Goal: Information Seeking & Learning: Learn about a topic

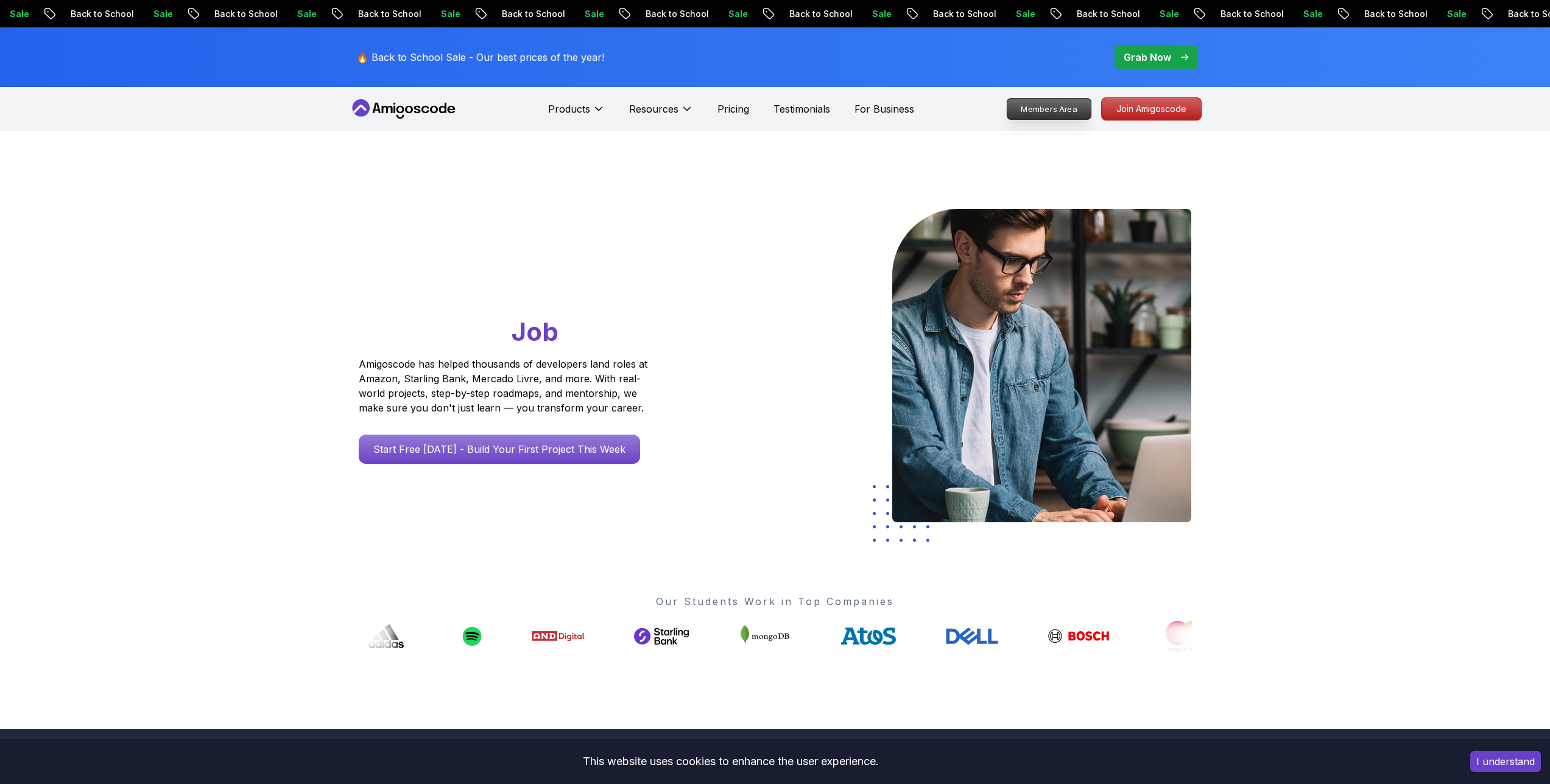
click at [1056, 109] on p "Members Area" at bounding box center [1049, 109] width 84 height 21
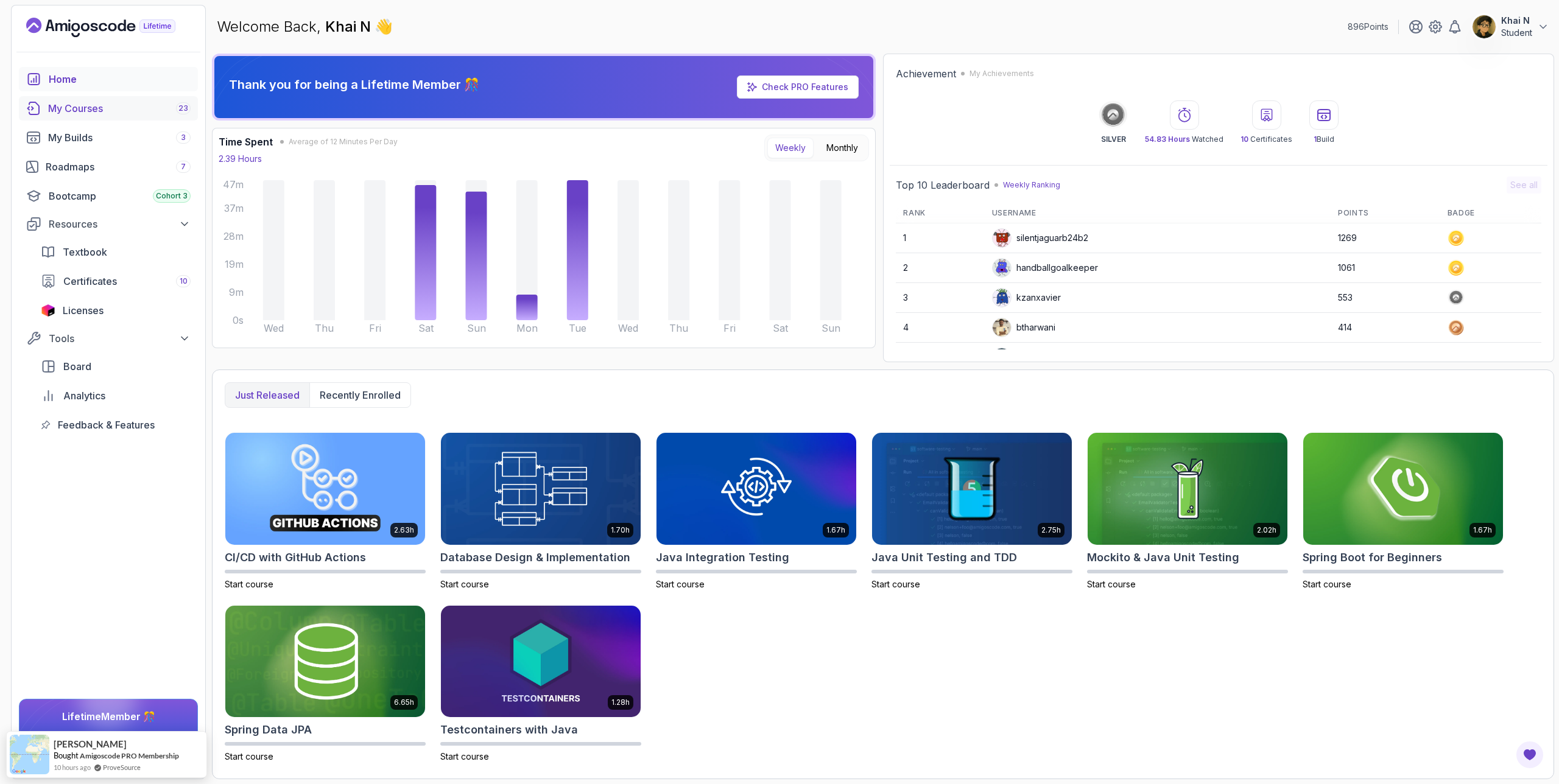
click at [117, 119] on link "My Courses 23" at bounding box center [109, 108] width 179 height 24
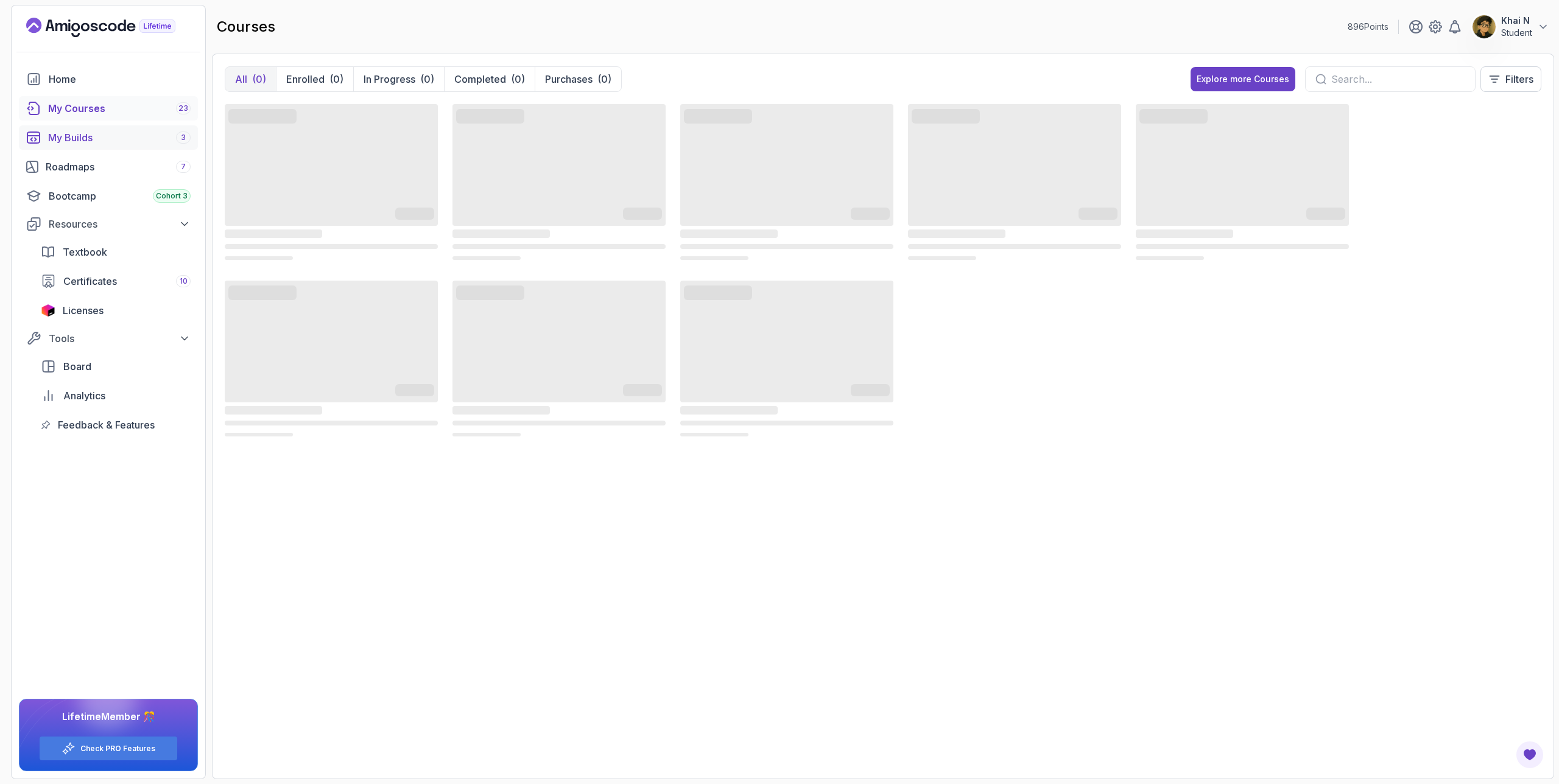
click at [119, 138] on div "My Builds 3" at bounding box center [119, 137] width 143 height 15
click at [124, 171] on div "Roadmaps 7" at bounding box center [118, 167] width 145 height 15
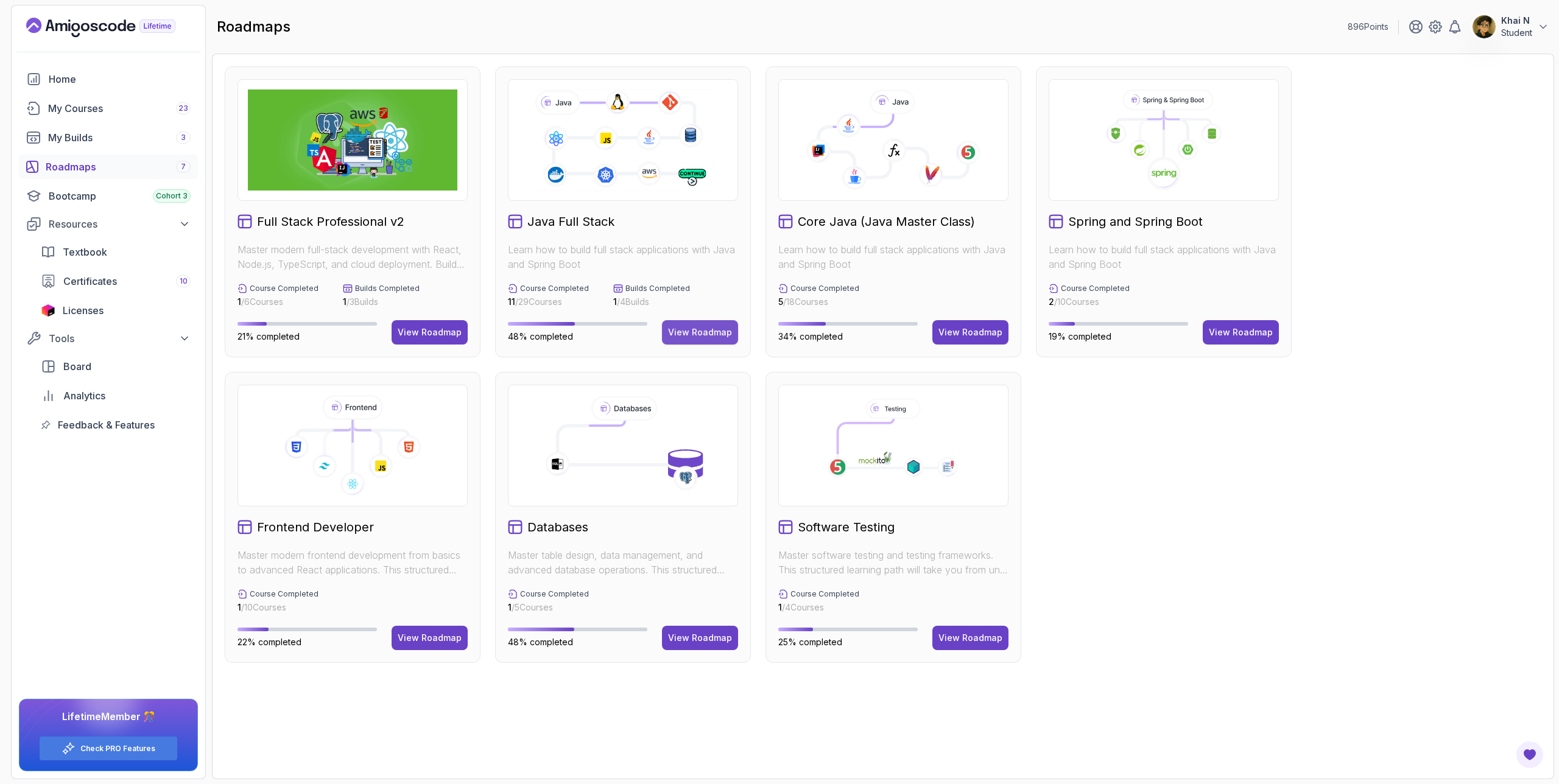
click at [710, 327] on div "View Roadmap" at bounding box center [700, 333] width 64 height 12
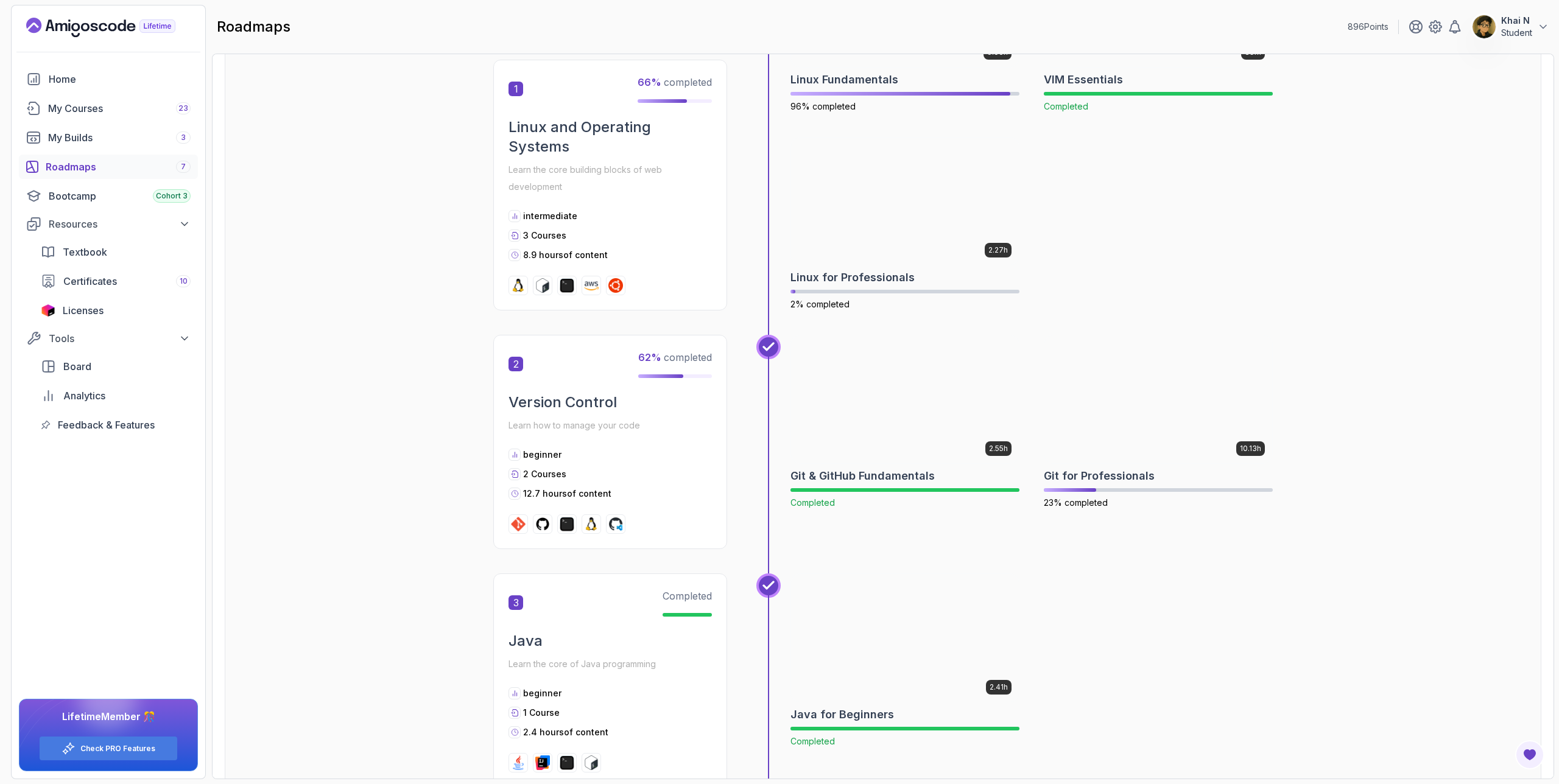
scroll to position [467, 0]
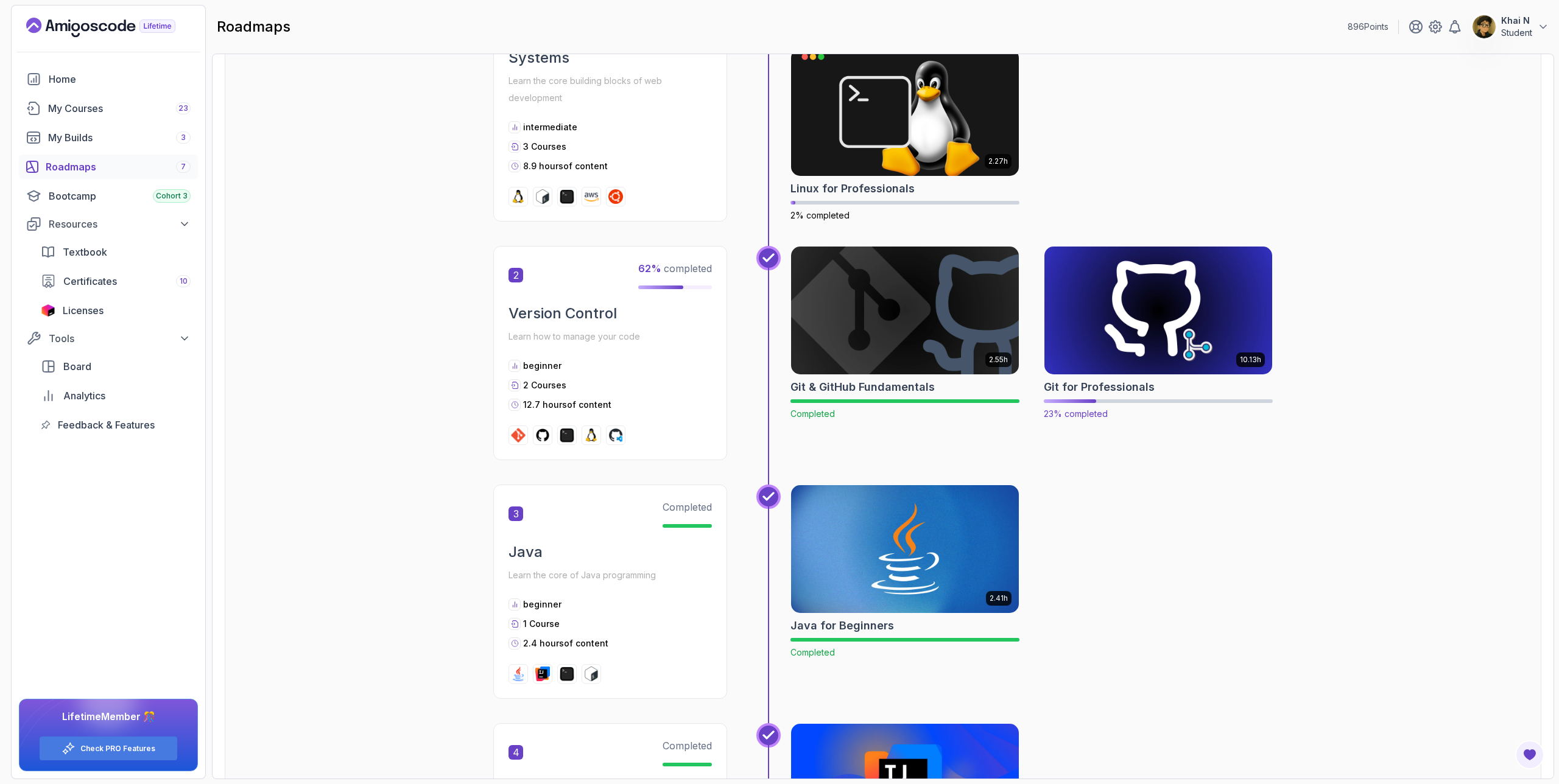
click at [1175, 339] on img at bounding box center [1159, 310] width 240 height 134
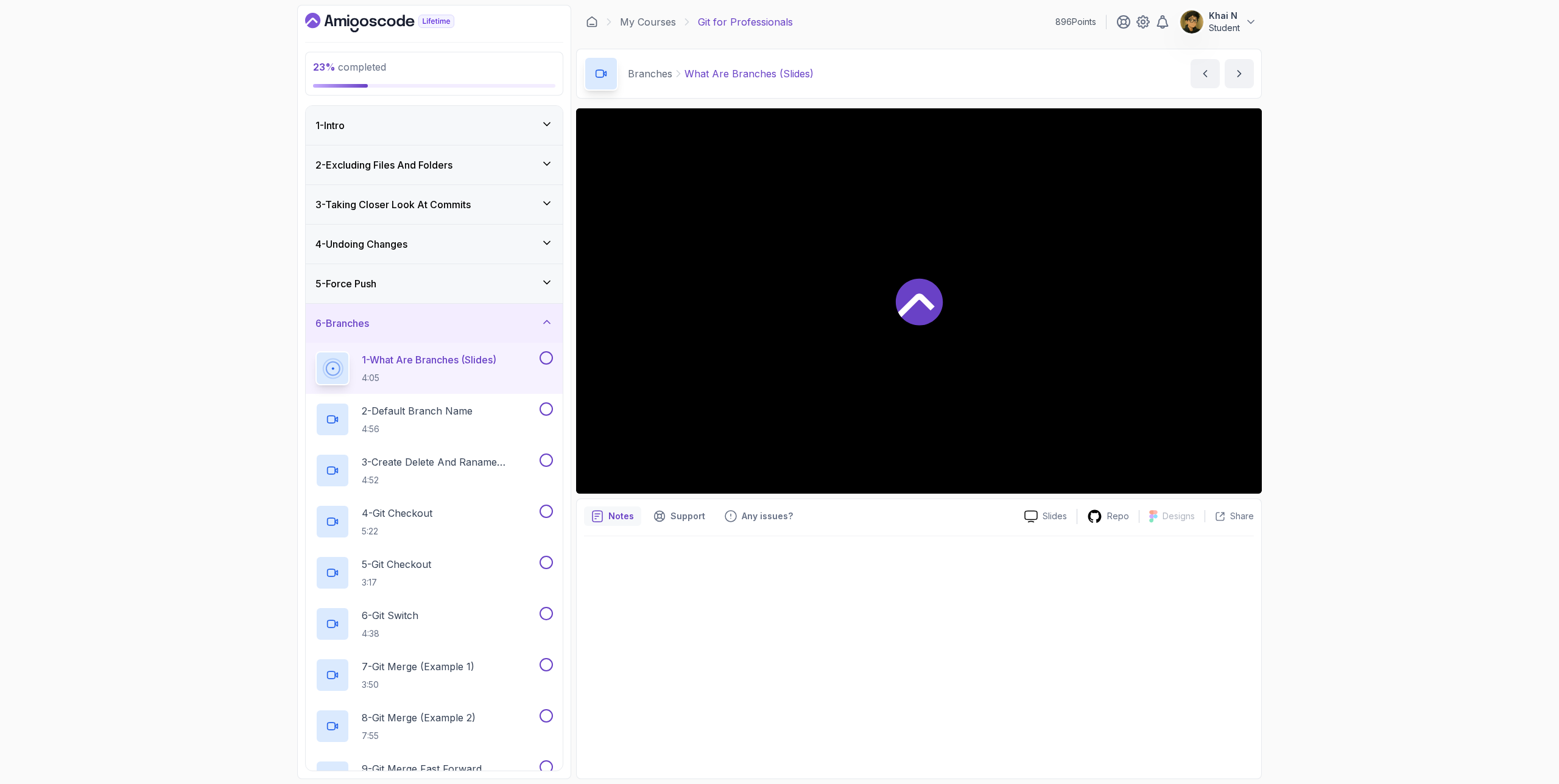
click at [462, 291] on div "5 - Force Push" at bounding box center [435, 284] width 257 height 39
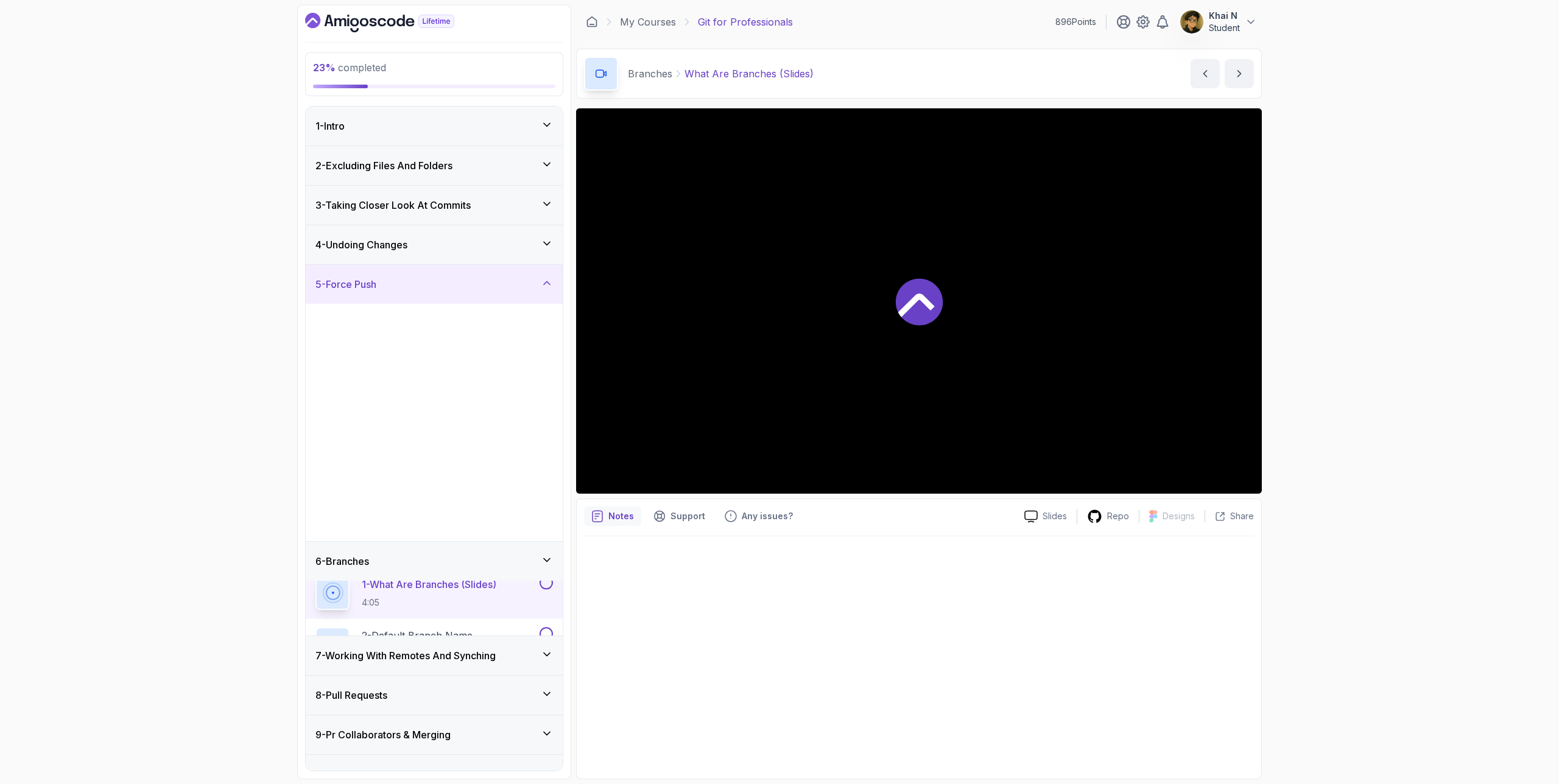
click at [452, 287] on div "5 - Force Push" at bounding box center [434, 284] width 237 height 15
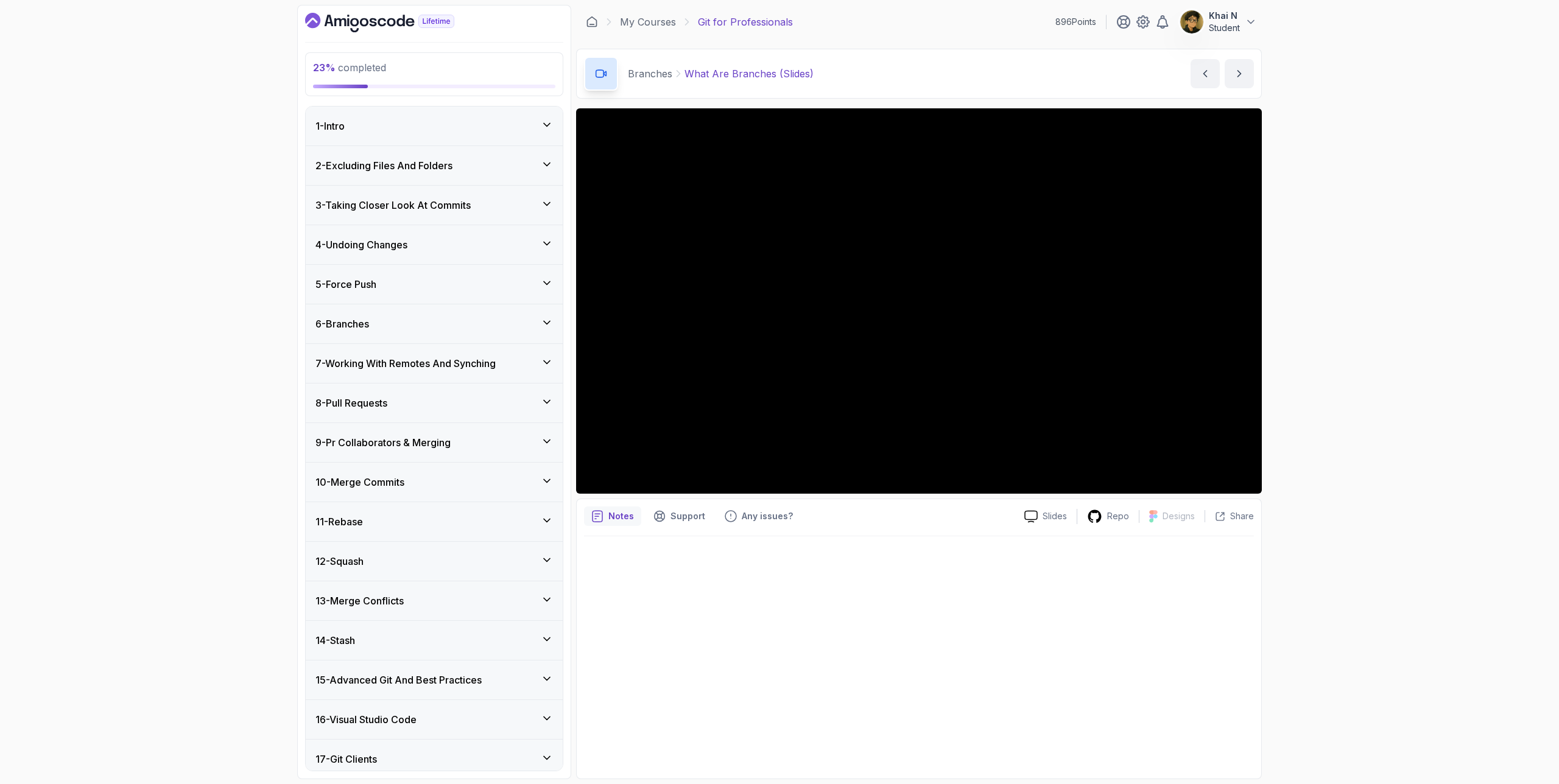
click at [452, 287] on div "5 - Force Push" at bounding box center [434, 284] width 237 height 15
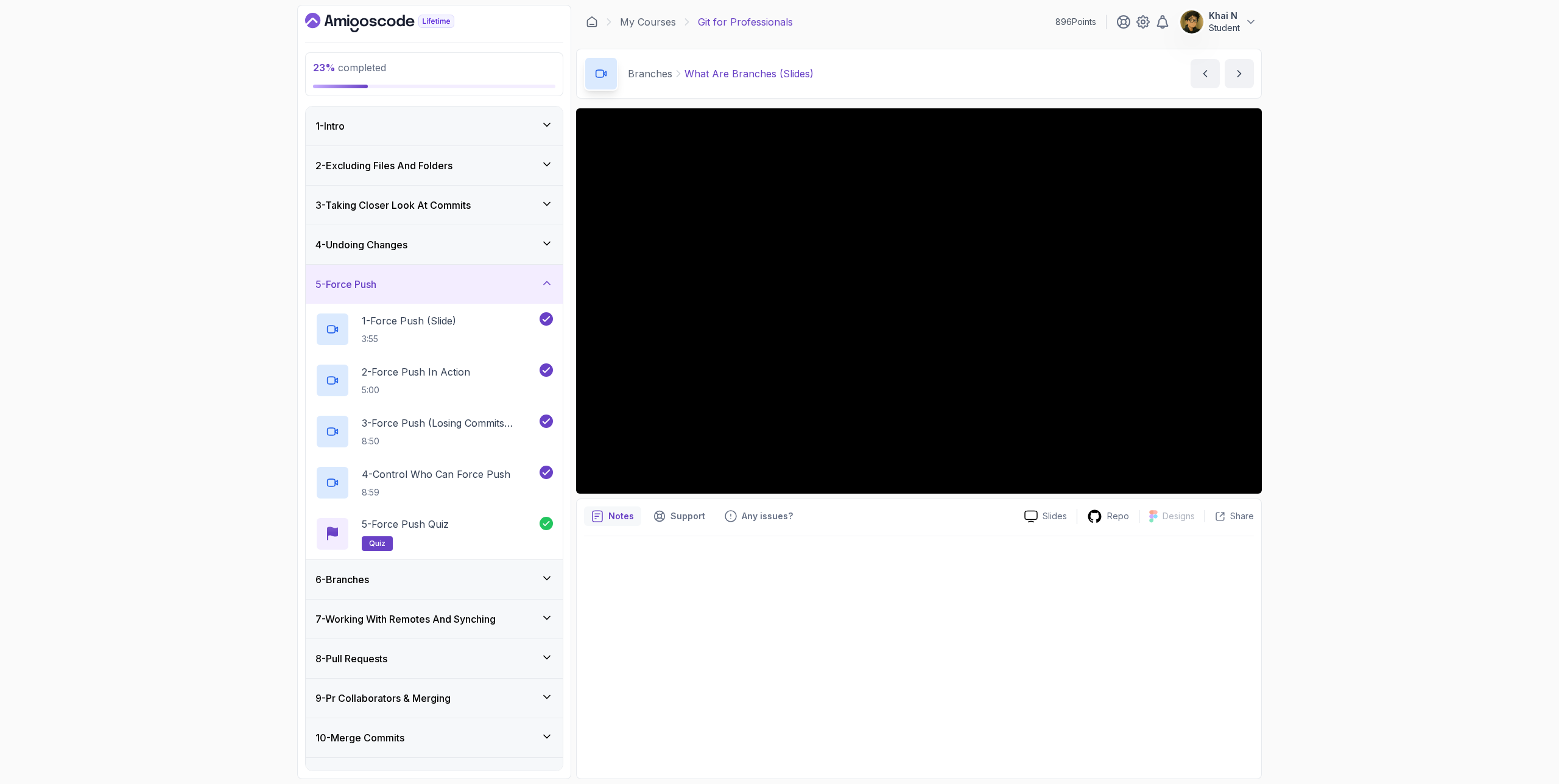
click at [452, 288] on div "5 - Force Push" at bounding box center [434, 284] width 237 height 15
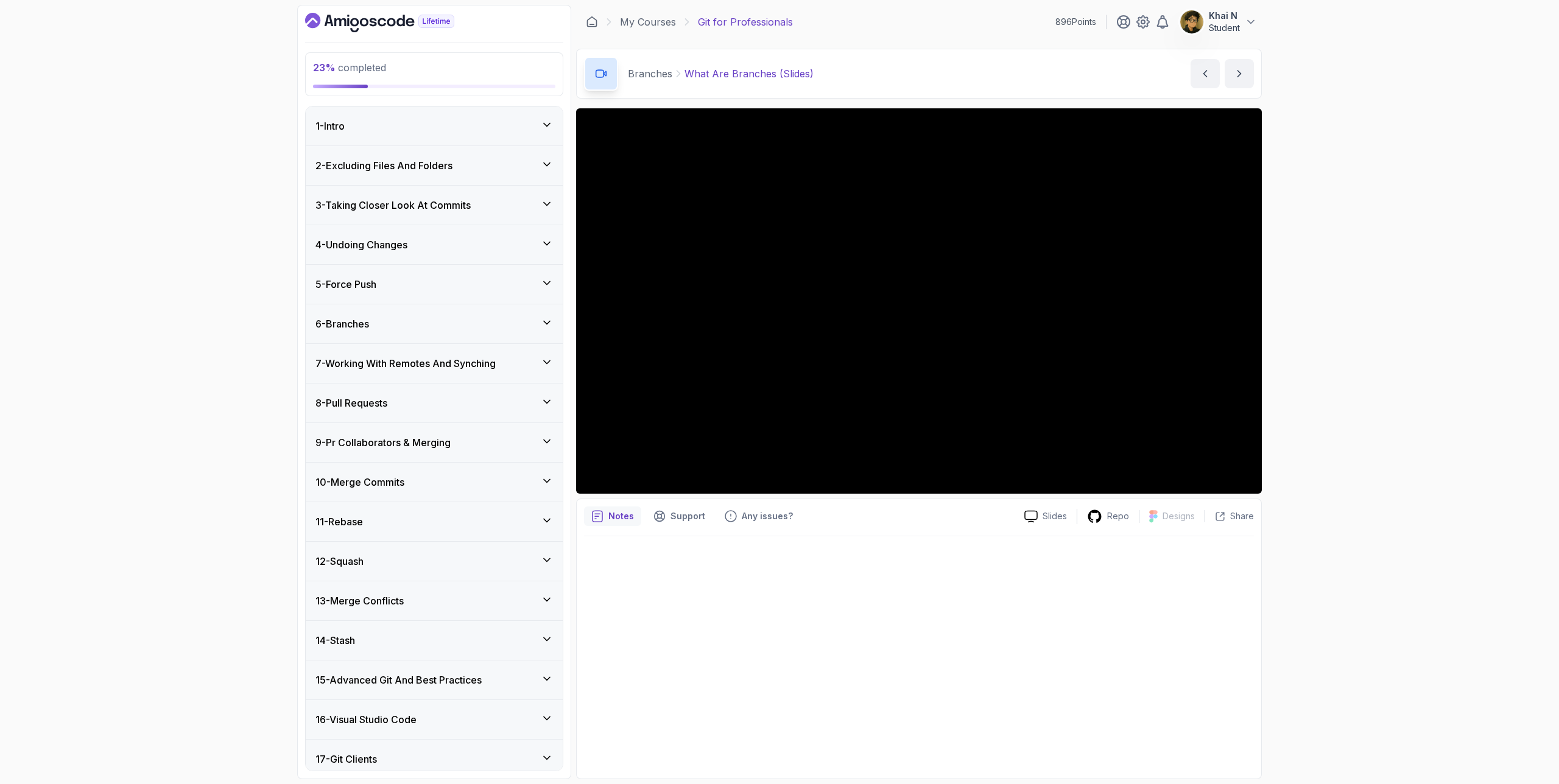
click at [441, 327] on div "6 - Branches" at bounding box center [434, 324] width 237 height 15
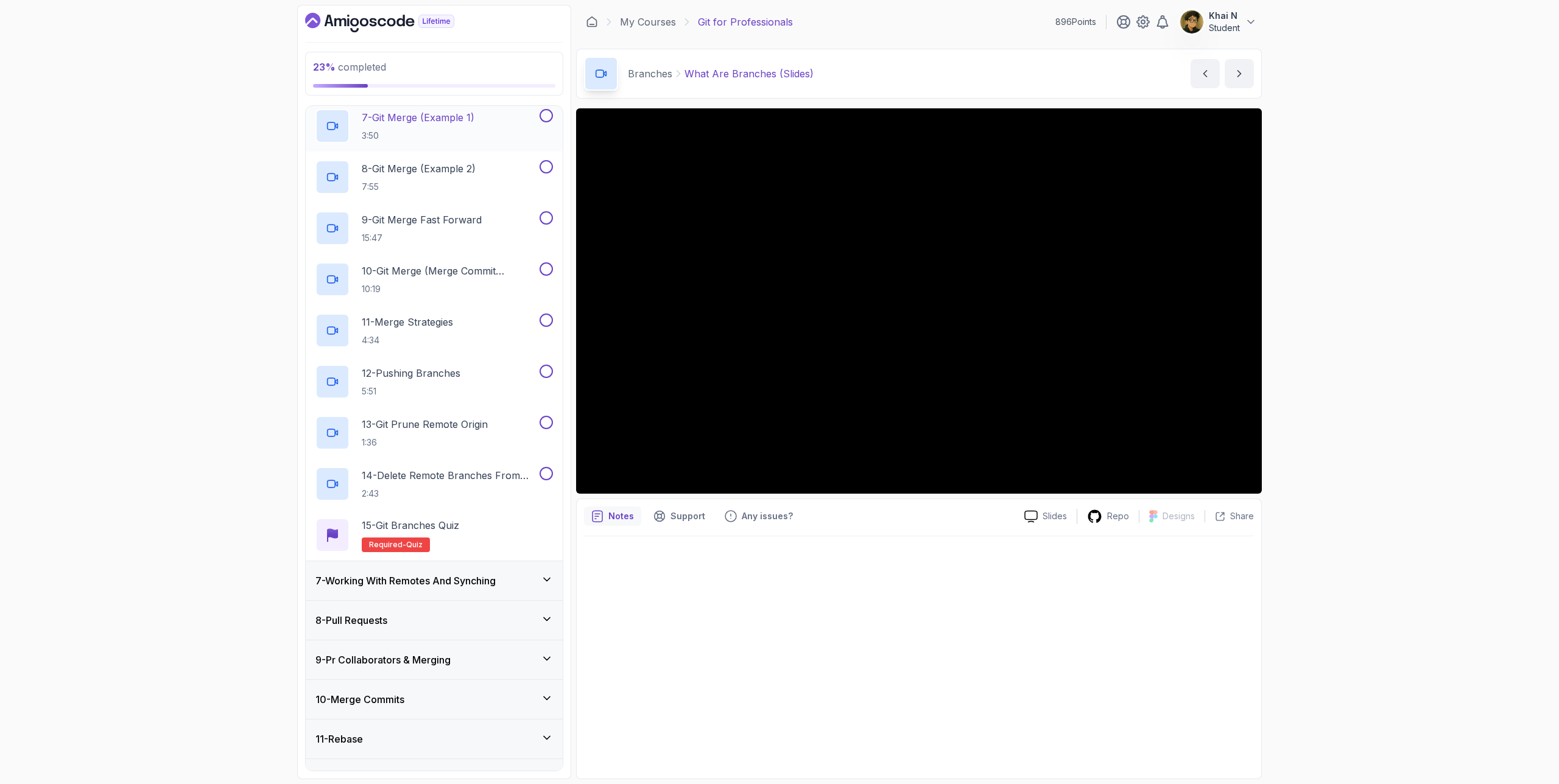
scroll to position [623, 0]
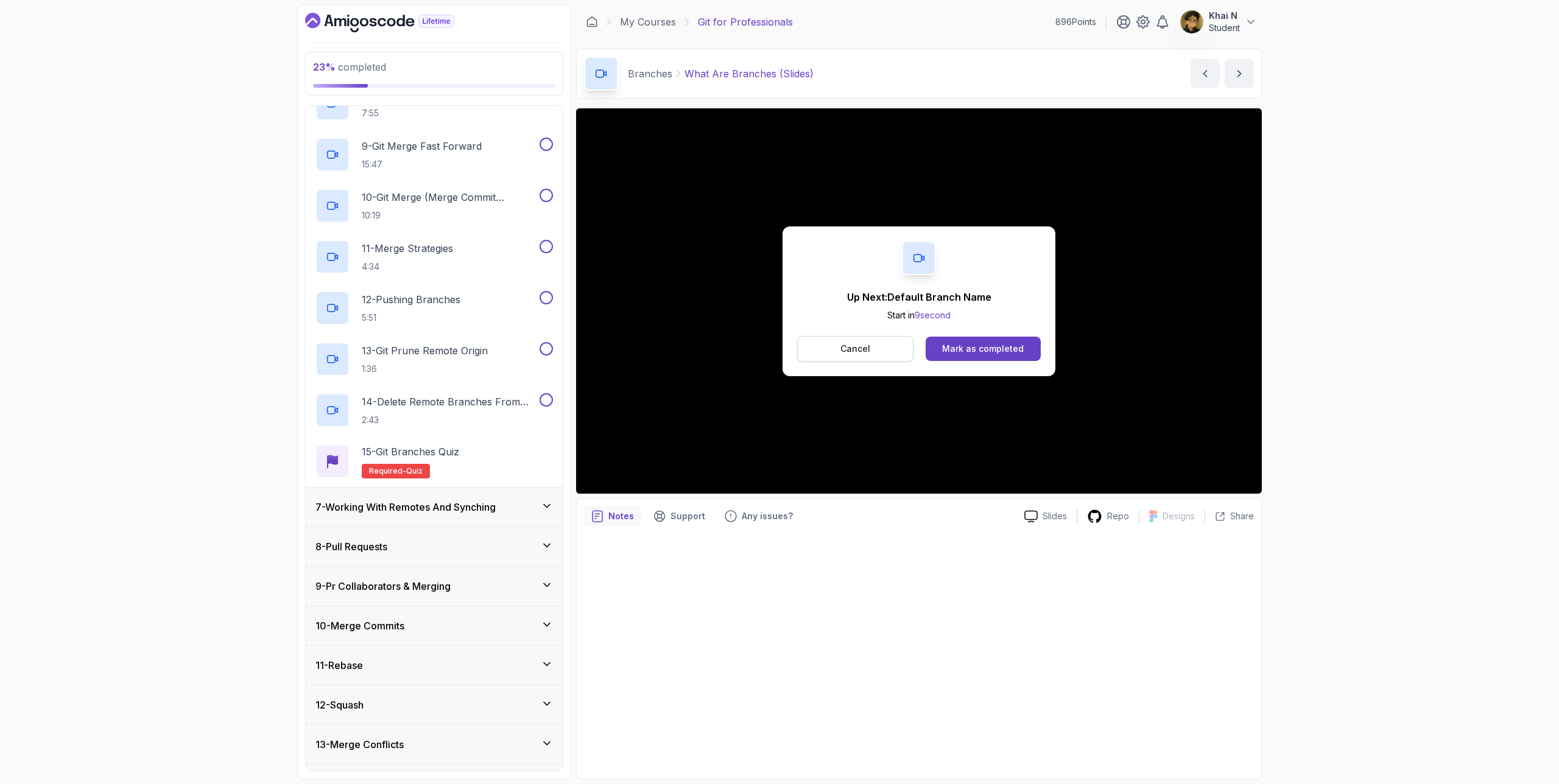
click at [849, 347] on p "Cancel" at bounding box center [855, 349] width 30 height 12
click at [1013, 343] on div "Mark as completed" at bounding box center [983, 349] width 81 height 12
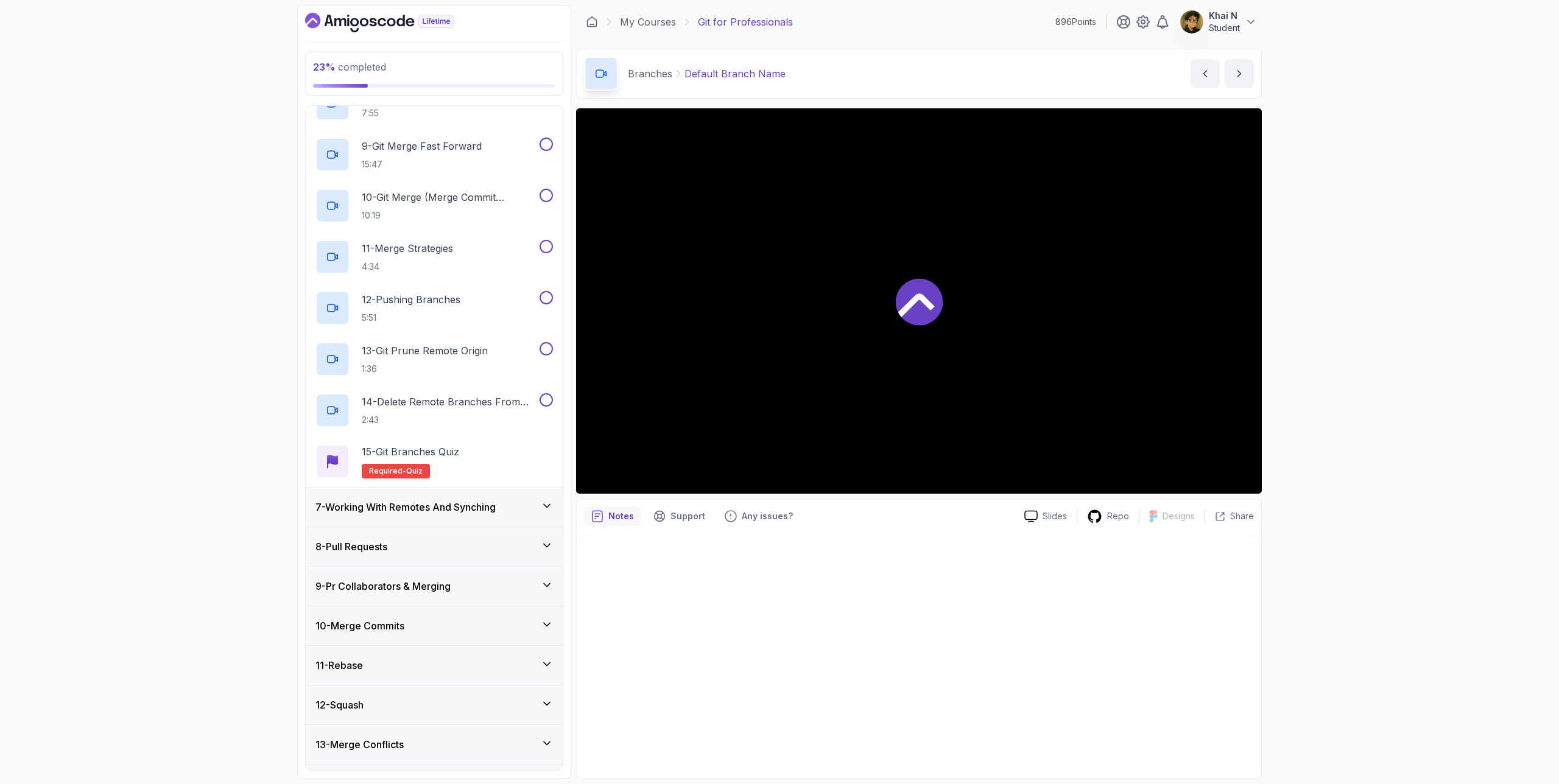
click at [1013, 342] on div at bounding box center [919, 301] width 686 height 386
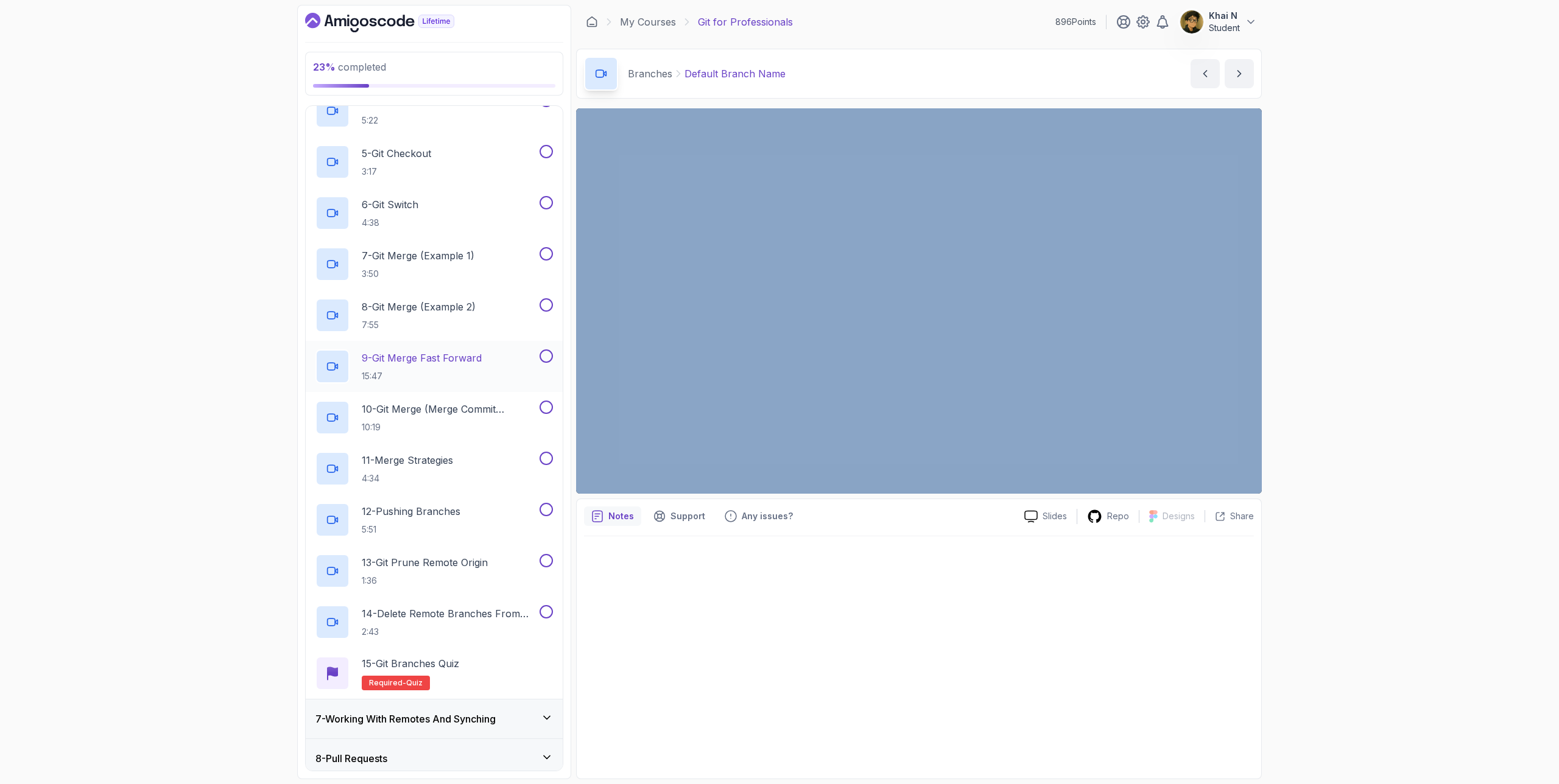
scroll to position [398, 0]
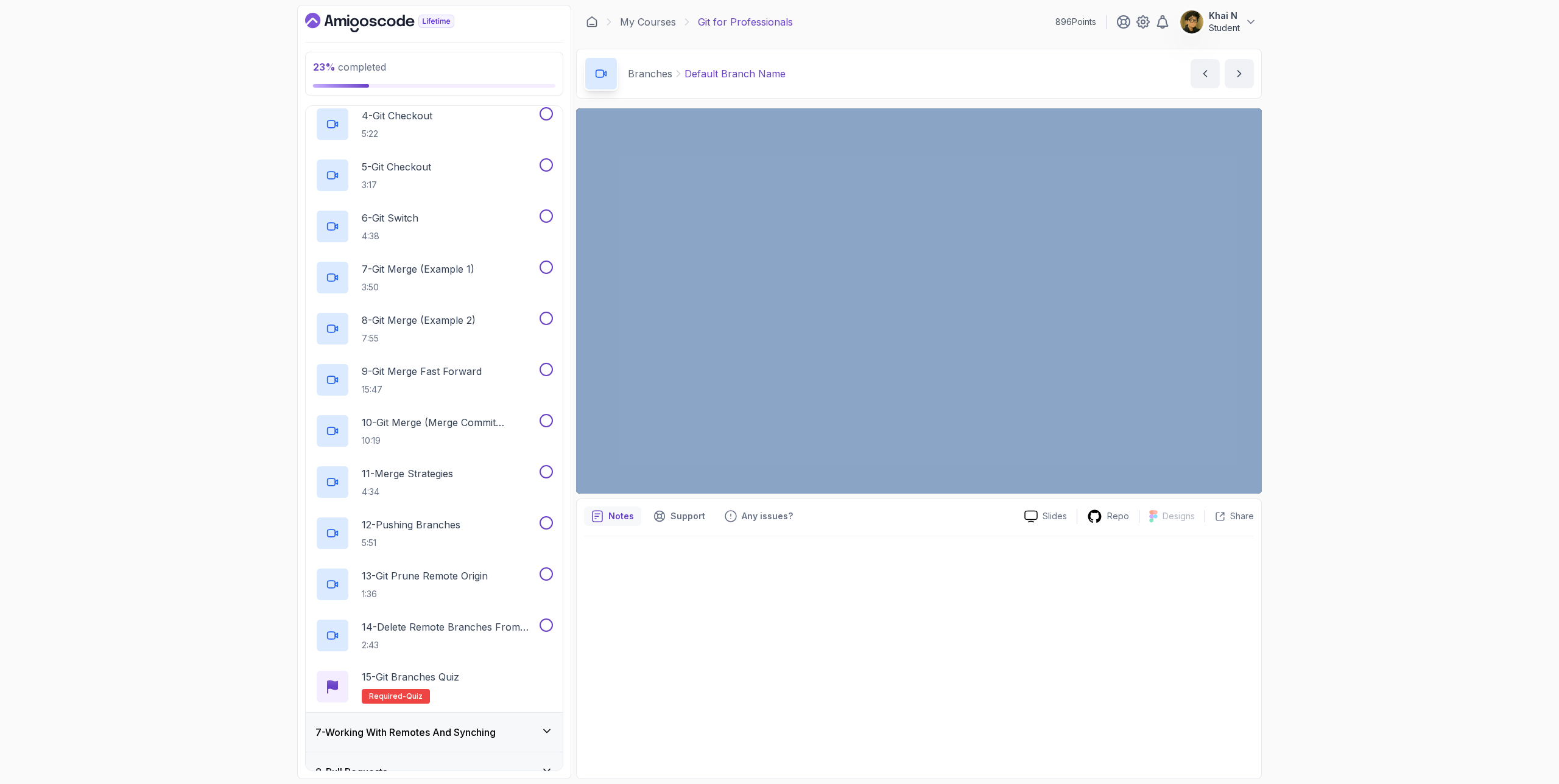
click at [874, 607] on div at bounding box center [919, 654] width 670 height 235
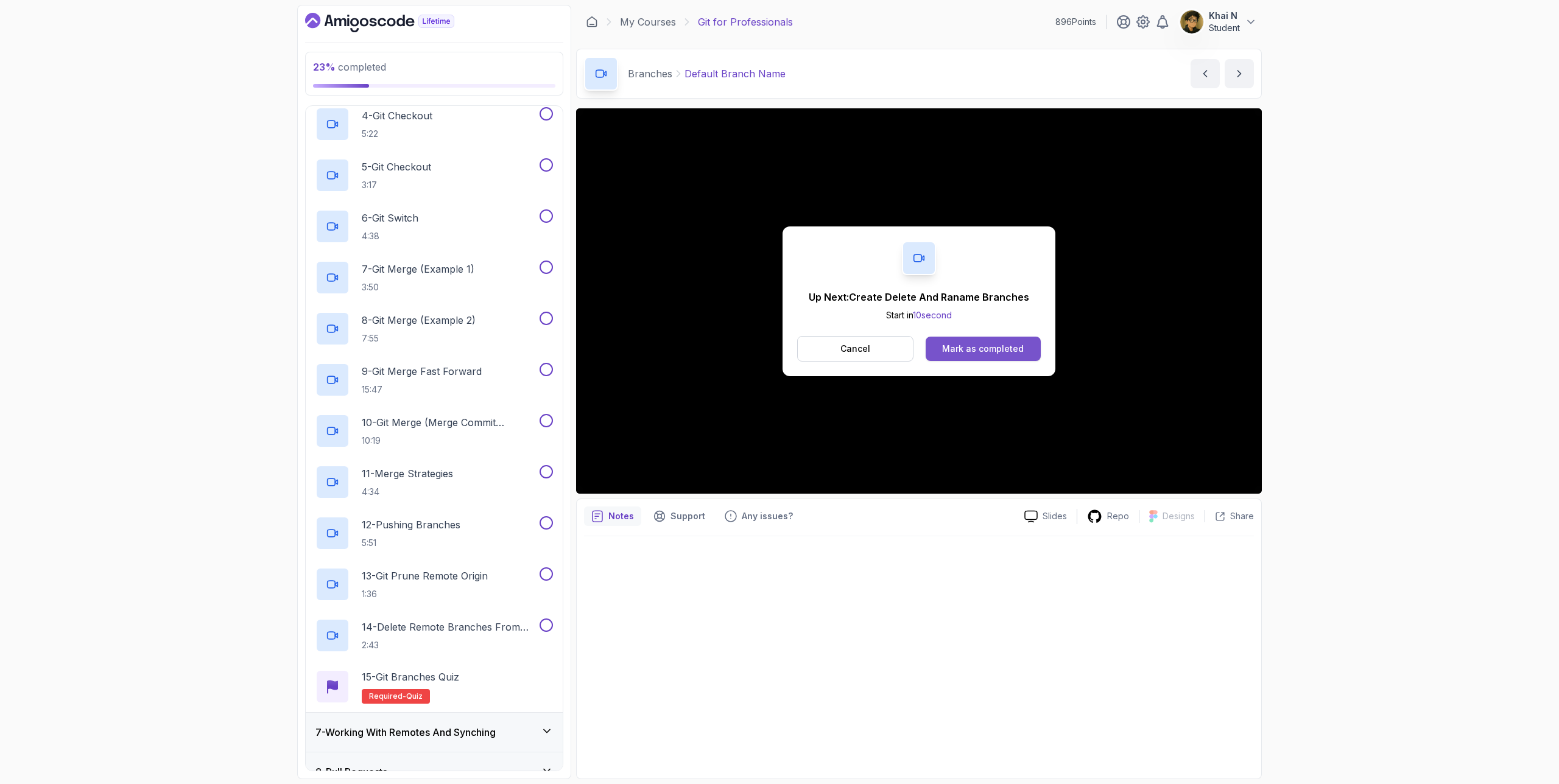
click at [982, 347] on div "Mark as completed" at bounding box center [983, 349] width 81 height 12
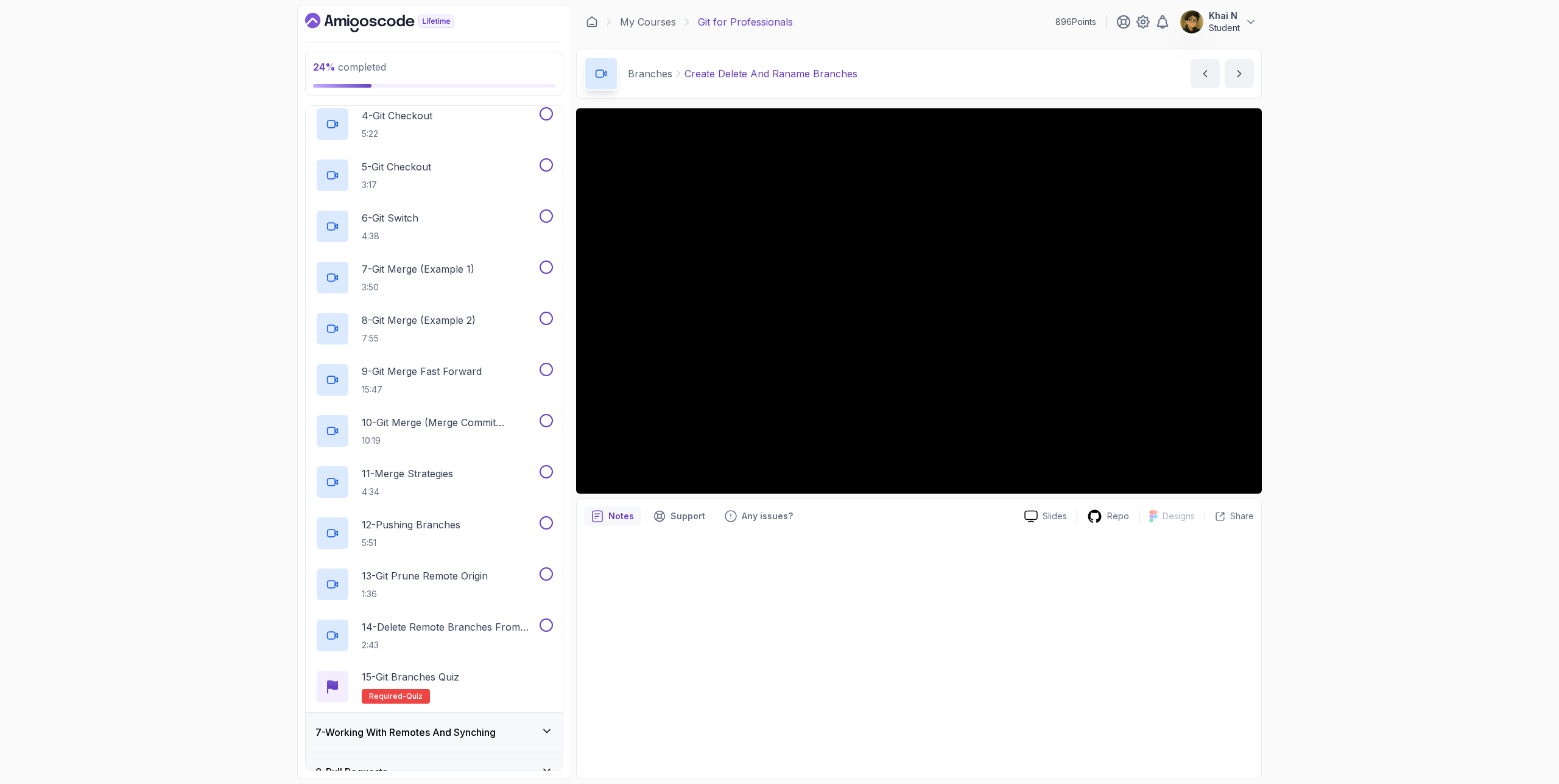
click at [575, 232] on div "24 % completed 1 - Intro 2 - Excluding Files And Folders 3 - Taking Closer Look…" at bounding box center [779, 392] width 965 height 774
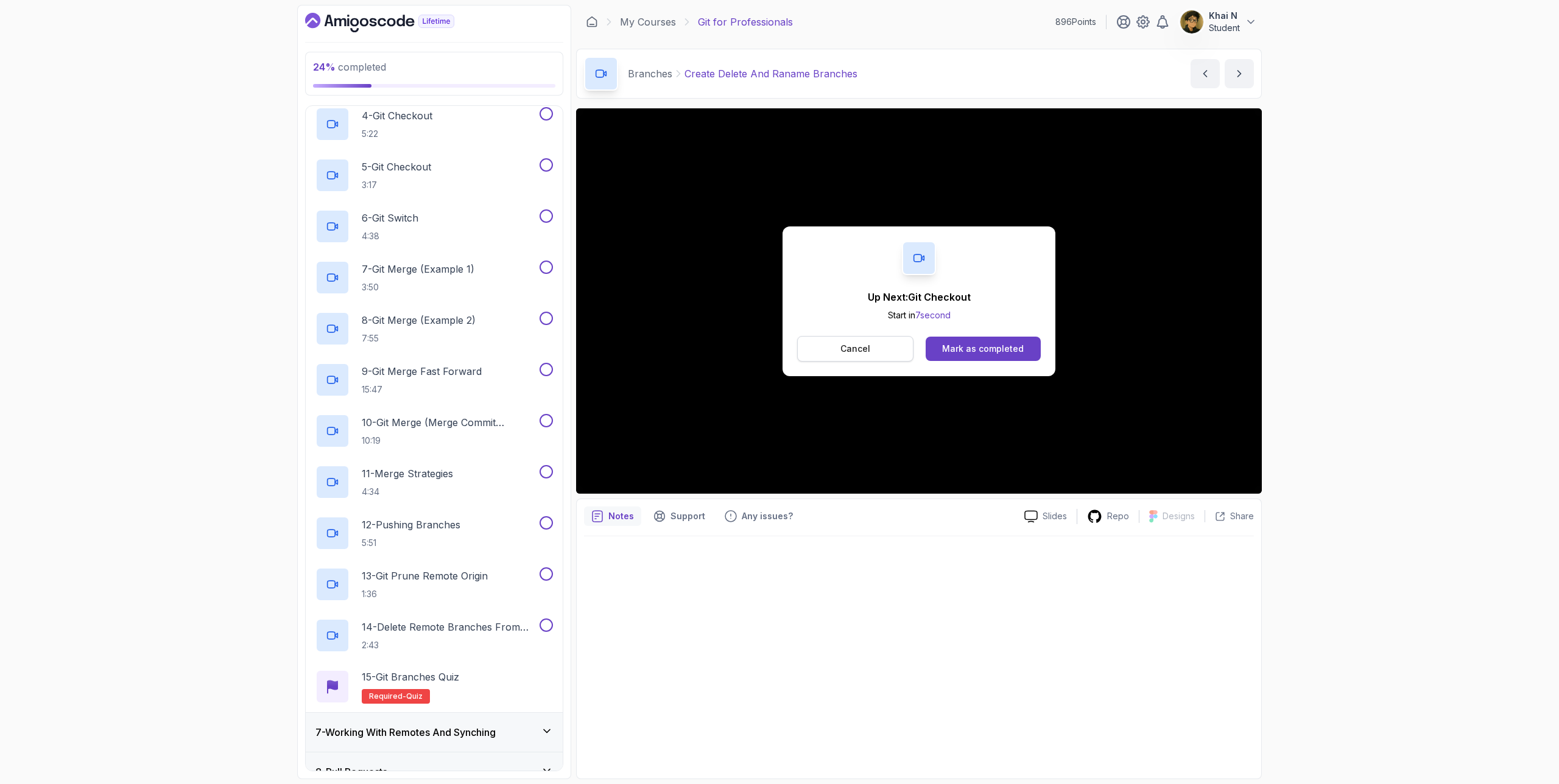
click at [903, 347] on button "Cancel" at bounding box center [855, 349] width 116 height 26
click at [1022, 345] on button "Mark as completed" at bounding box center [983, 349] width 115 height 24
click at [896, 346] on button "Cancel" at bounding box center [855, 349] width 116 height 26
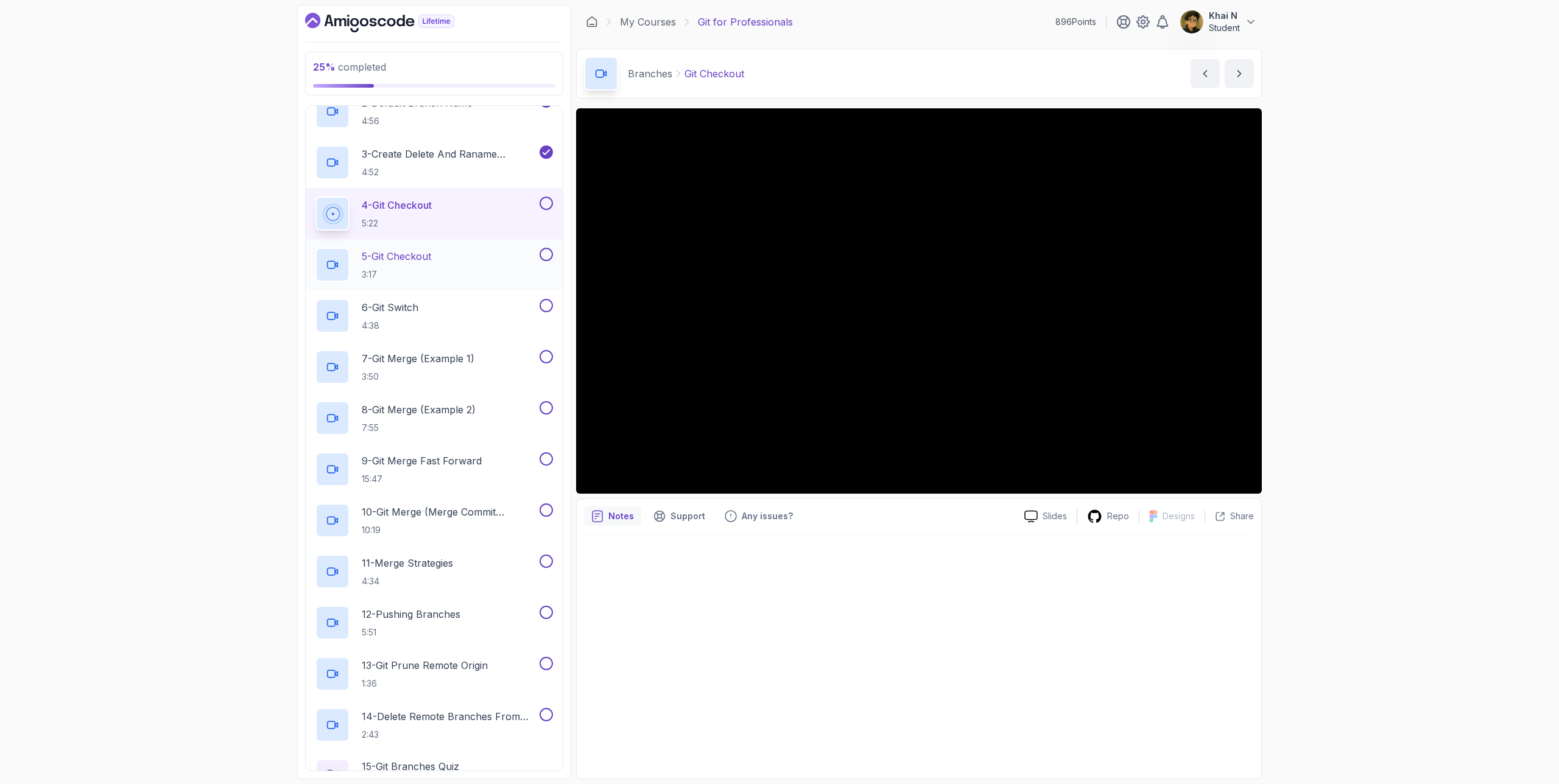
scroll to position [299, 0]
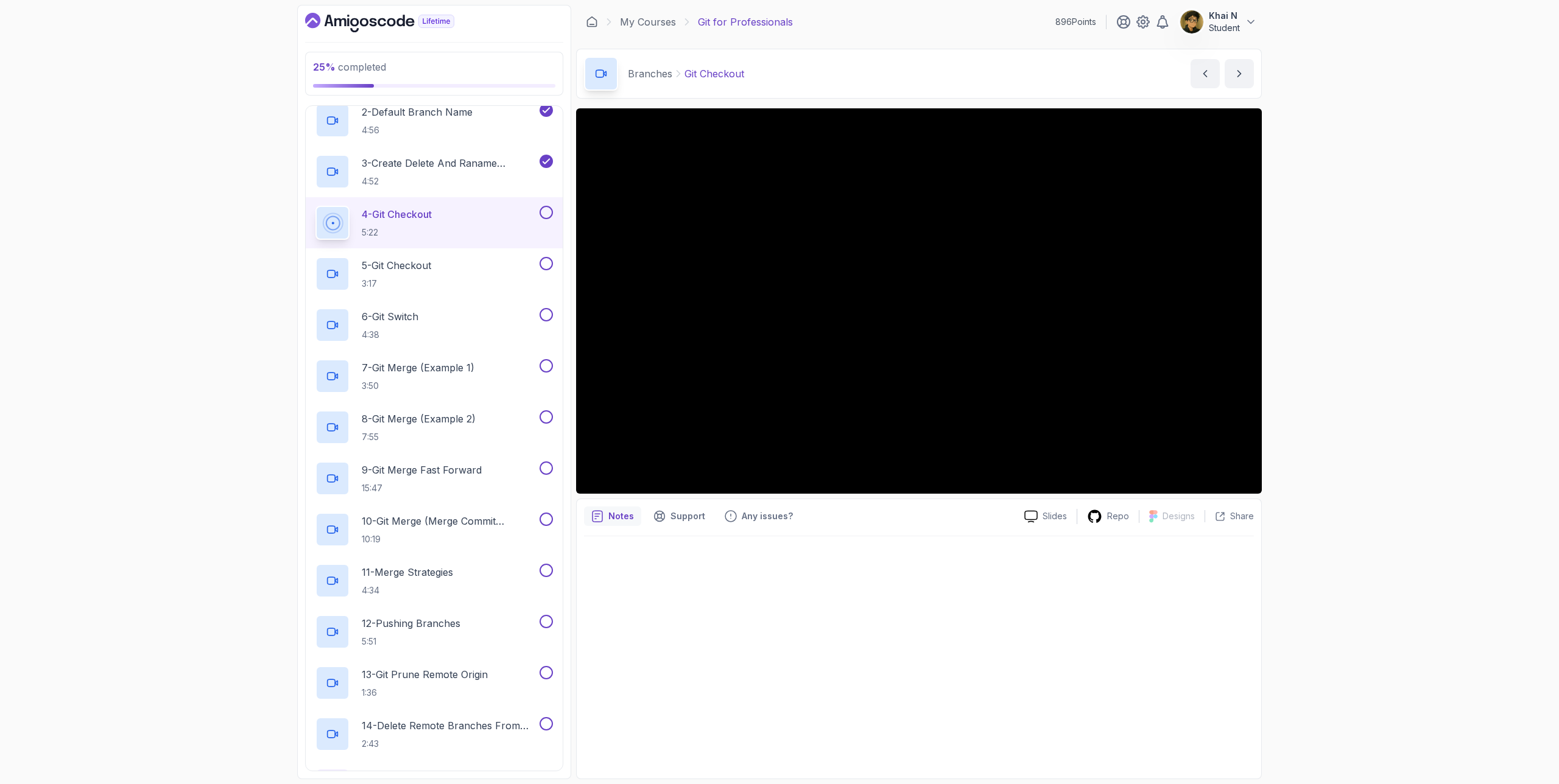
click at [541, 209] on button at bounding box center [546, 212] width 13 height 13
click at [476, 275] on div "5 - Git Checkout 3:17" at bounding box center [427, 274] width 222 height 34
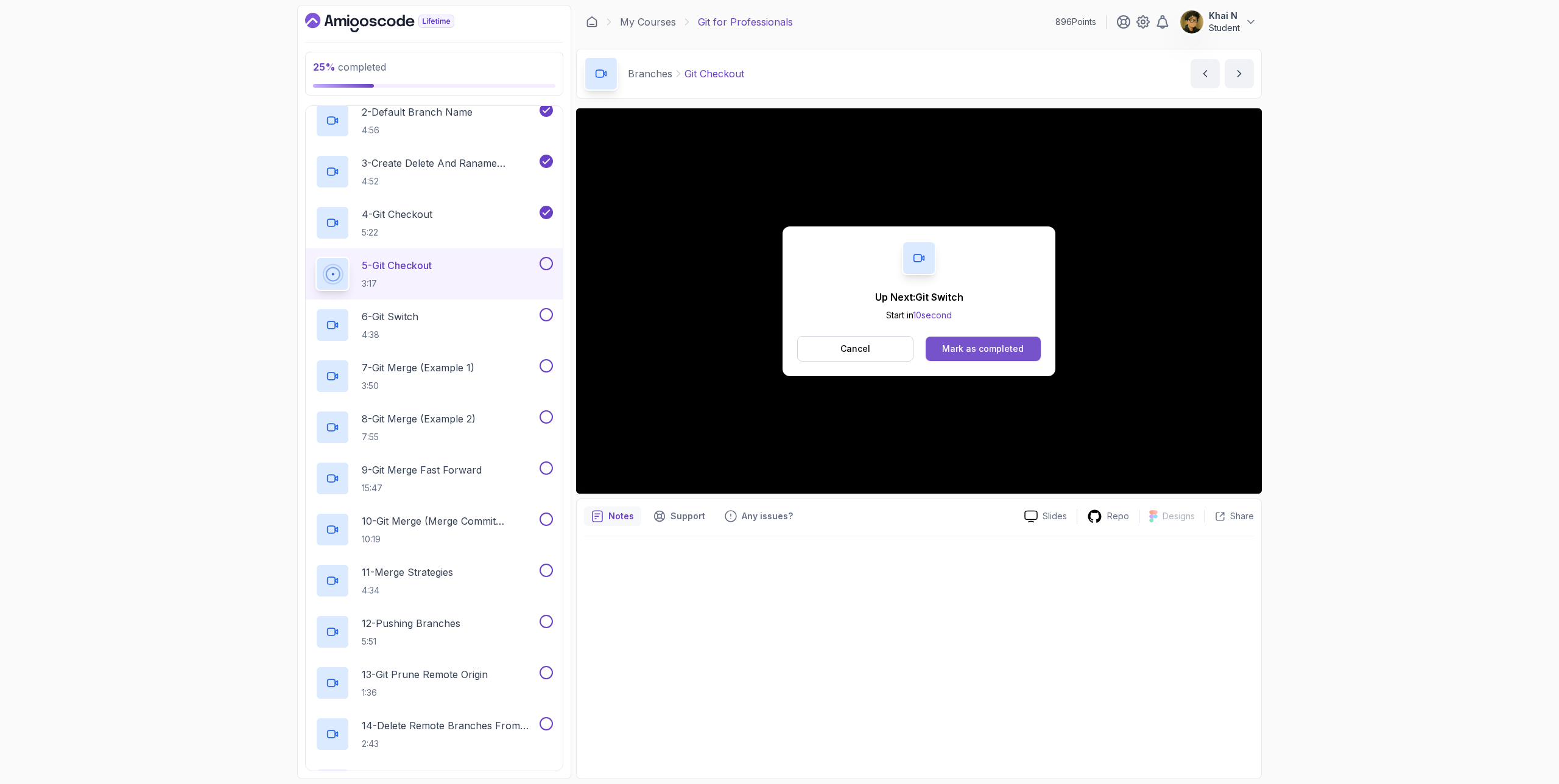
click at [974, 350] on div "Mark as completed" at bounding box center [983, 349] width 81 height 12
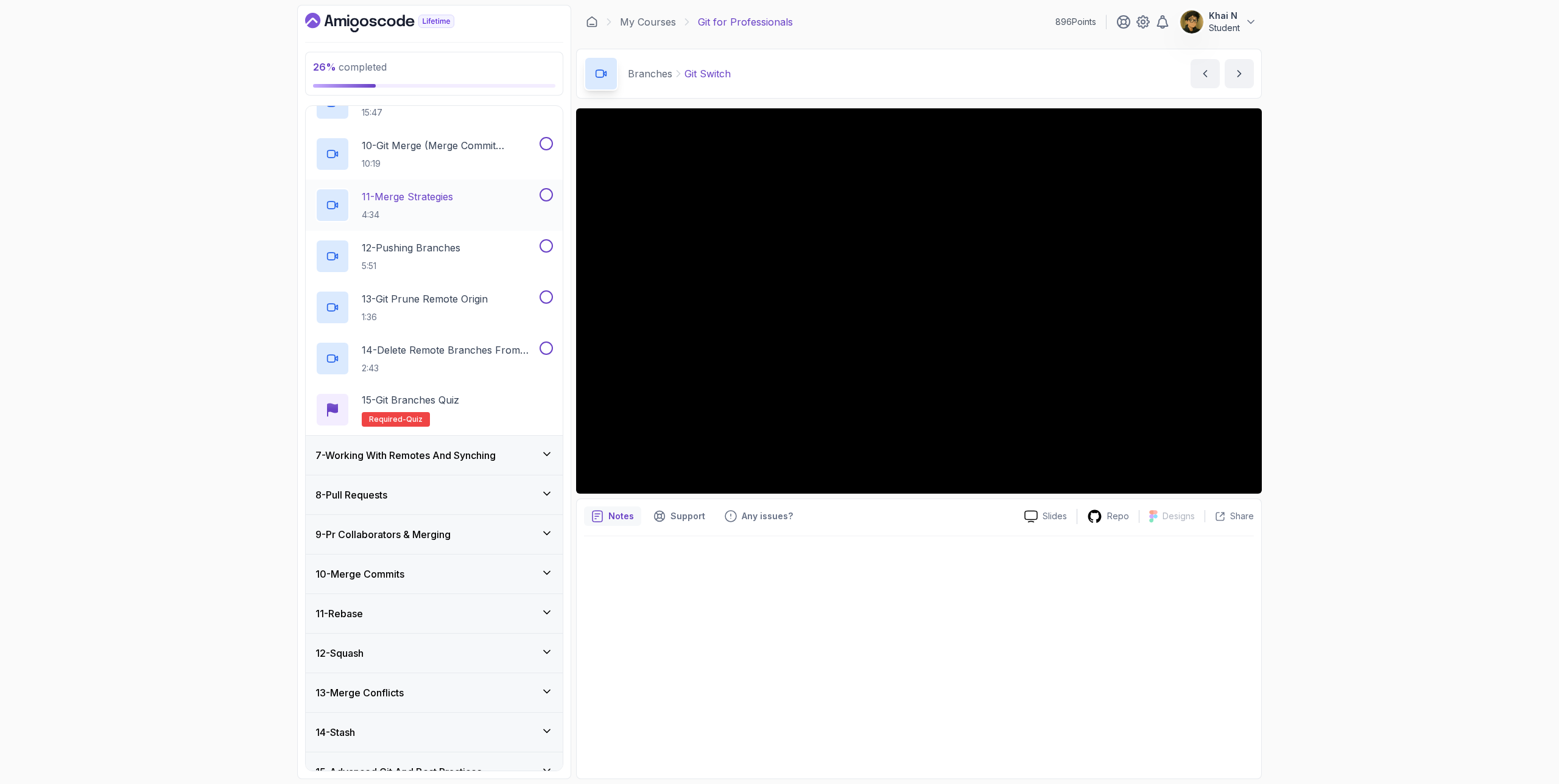
scroll to position [893, 0]
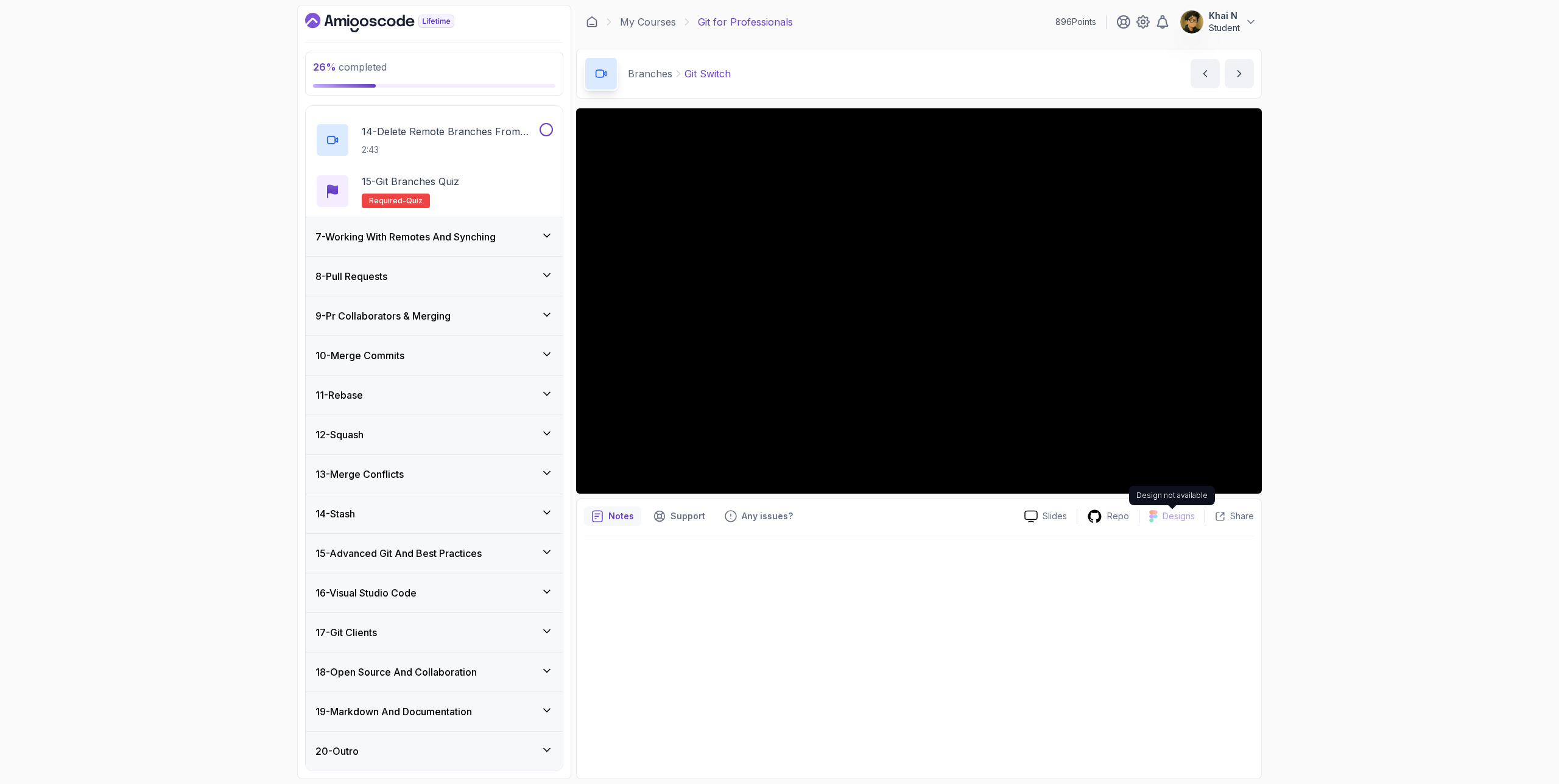
click at [1166, 516] on p "Designs" at bounding box center [1179, 516] width 33 height 12
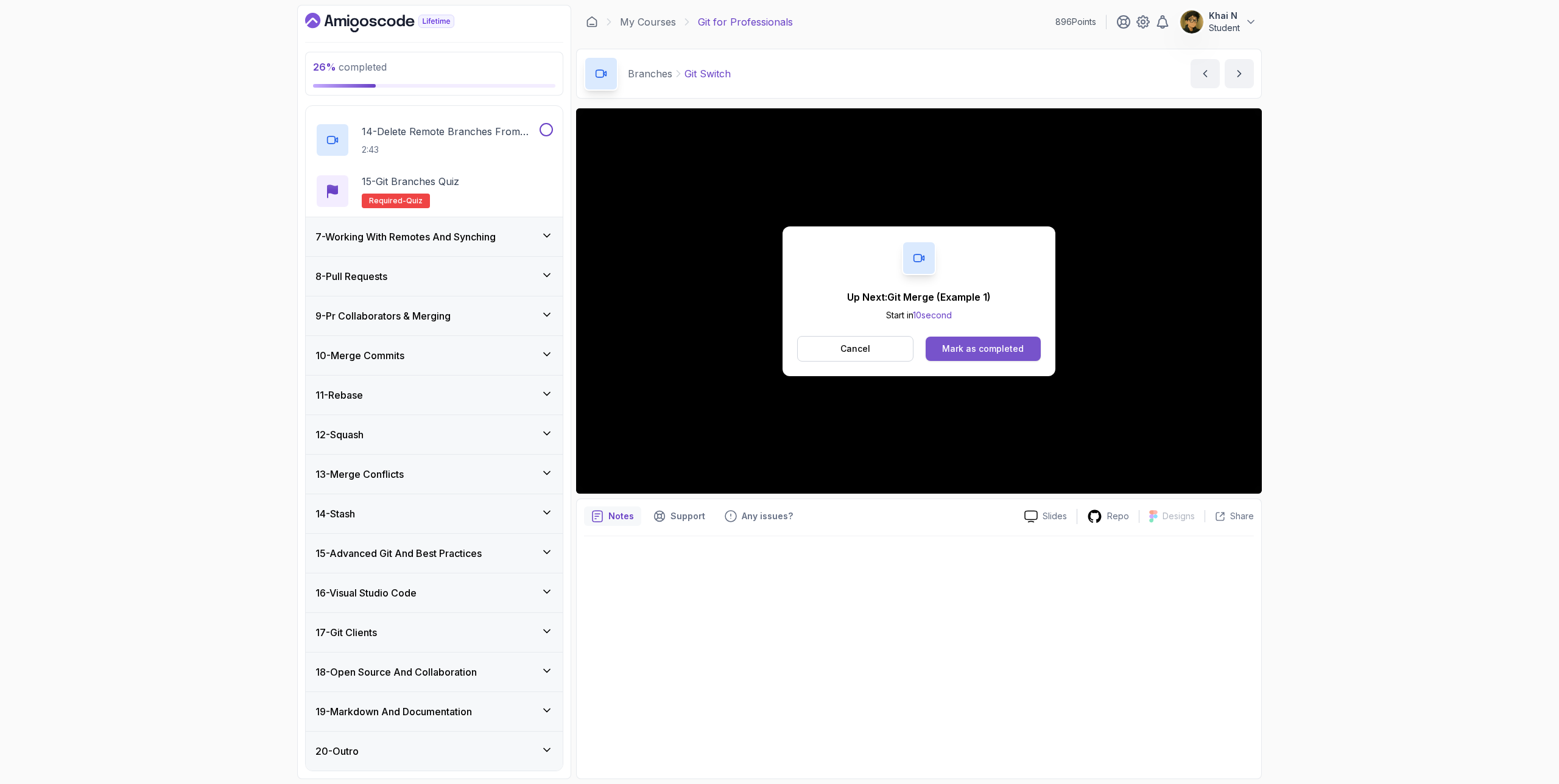
click at [1026, 345] on button "Mark as completed" at bounding box center [983, 349] width 115 height 24
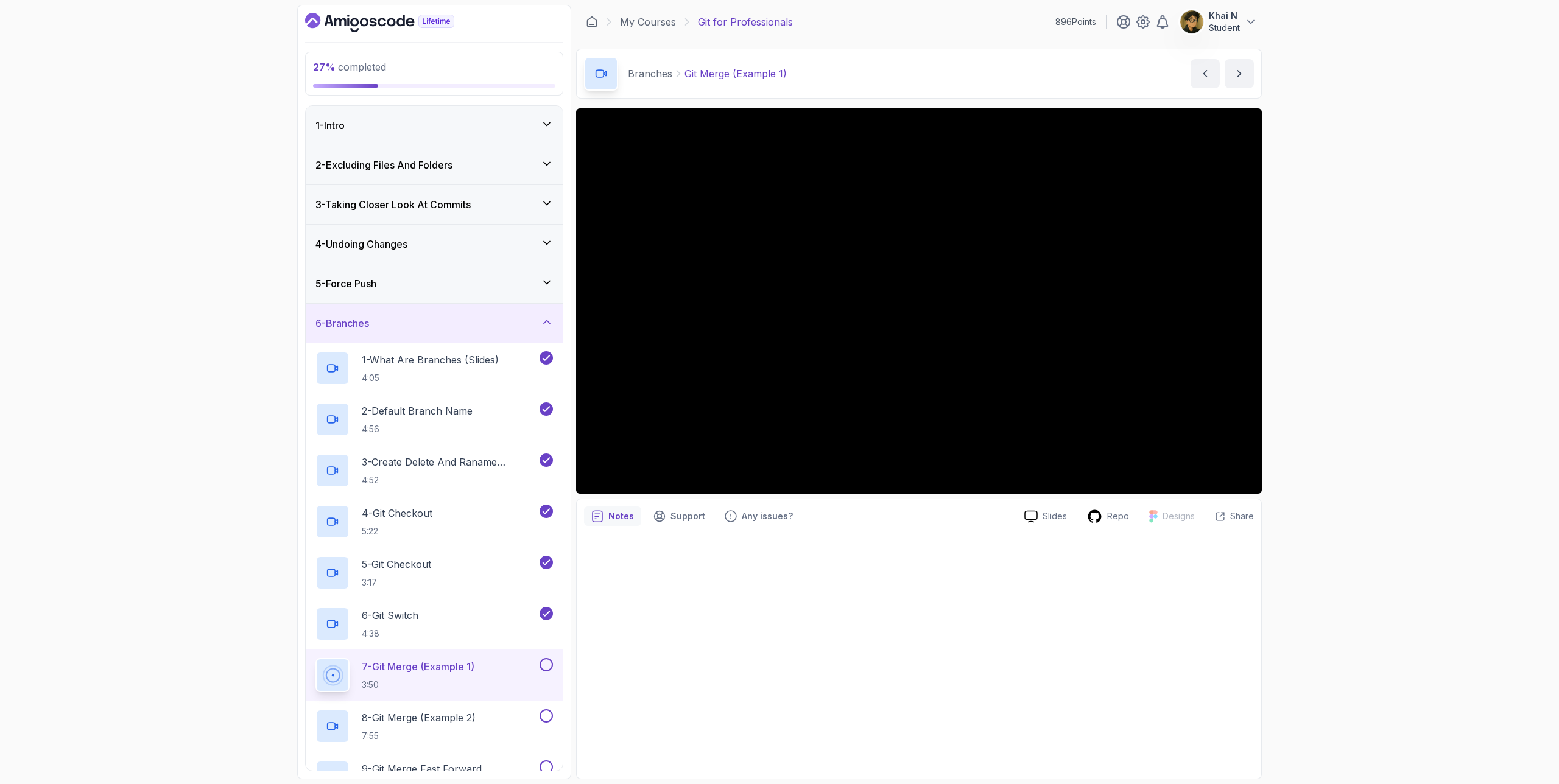
click at [472, 320] on div "6 - Branches" at bounding box center [434, 324] width 237 height 15
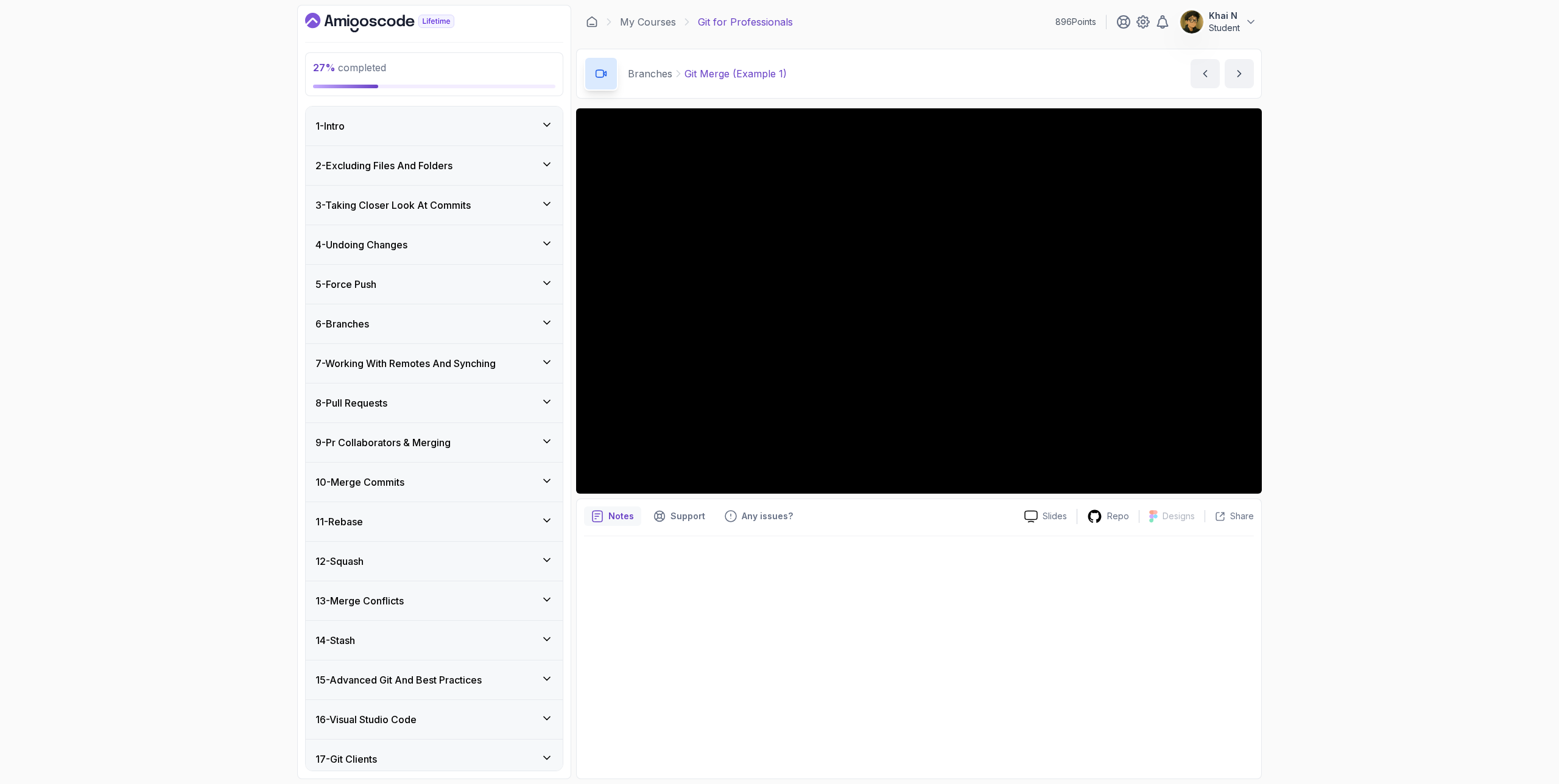
scroll to position [19, 0]
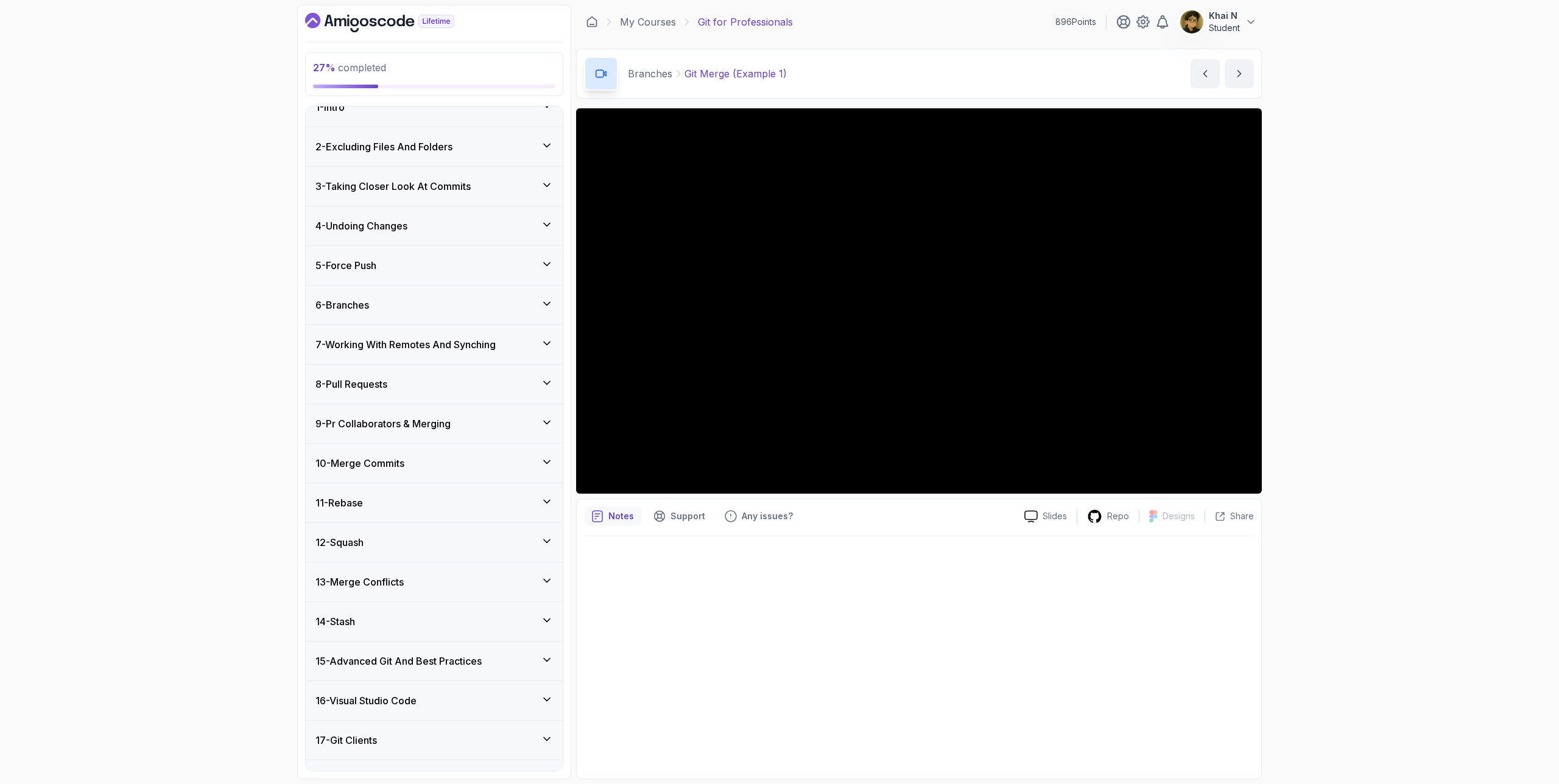
click at [473, 341] on h3 "7 - Working With Remotes And Synching" at bounding box center [406, 344] width 180 height 15
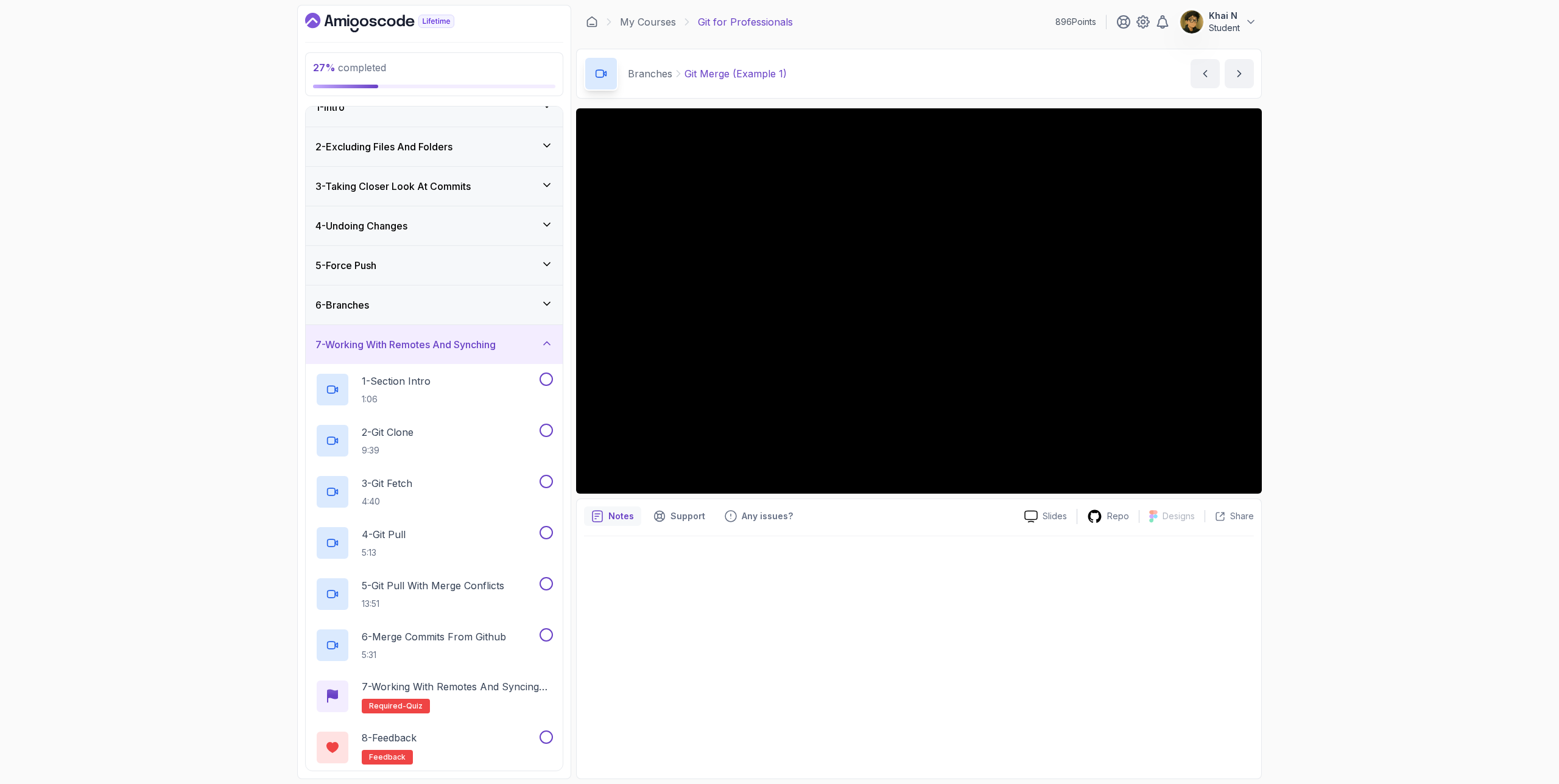
click at [574, 138] on div "27 % completed 1 - Intro 2 - Excluding Files And Folders 3 - Taking Closer Look…" at bounding box center [779, 392] width 965 height 774
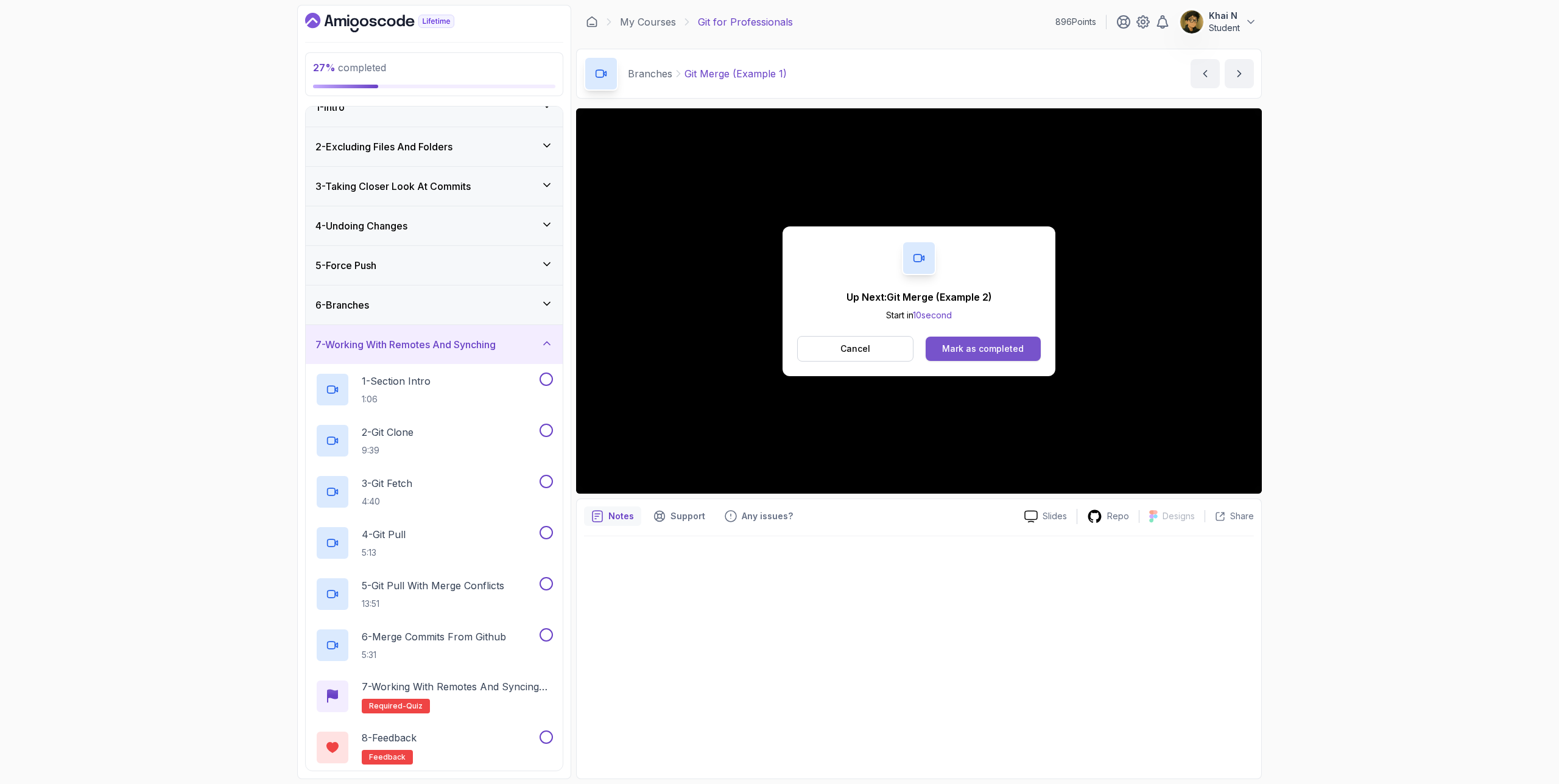
click at [978, 343] on div "Mark as completed" at bounding box center [983, 349] width 81 height 12
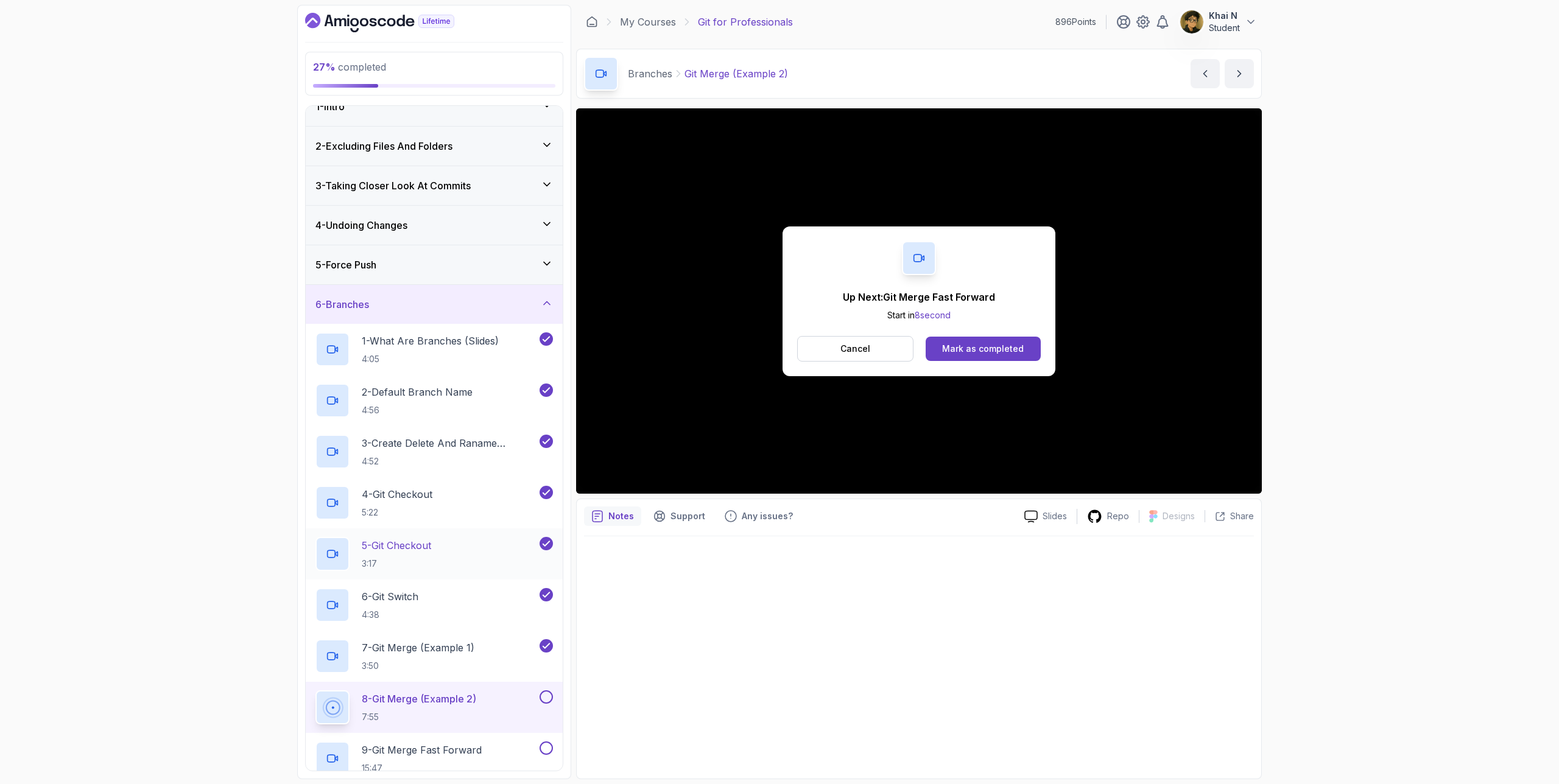
scroll to position [137, 0]
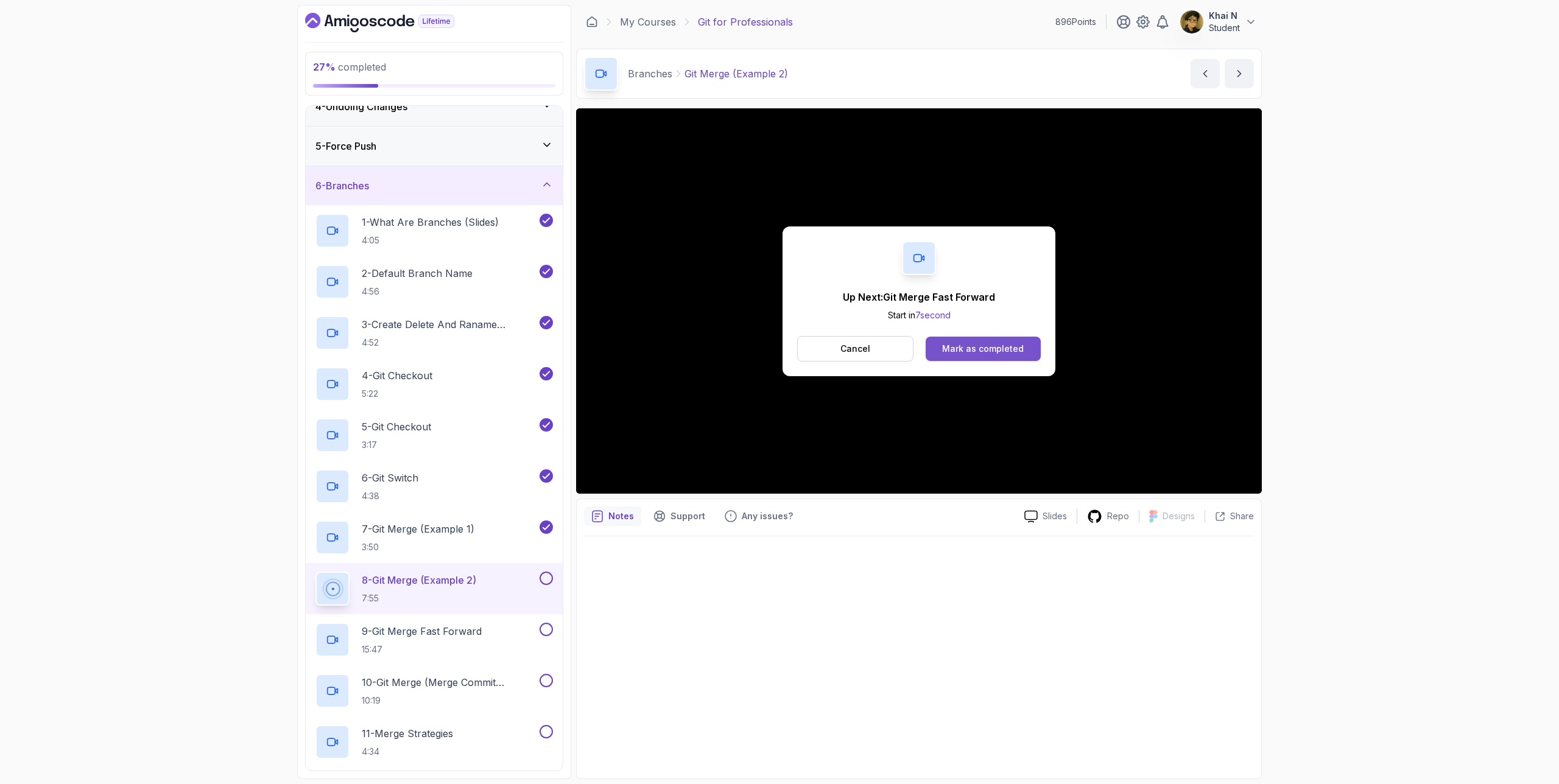
click at [992, 350] on div "Mark as completed" at bounding box center [983, 349] width 81 height 12
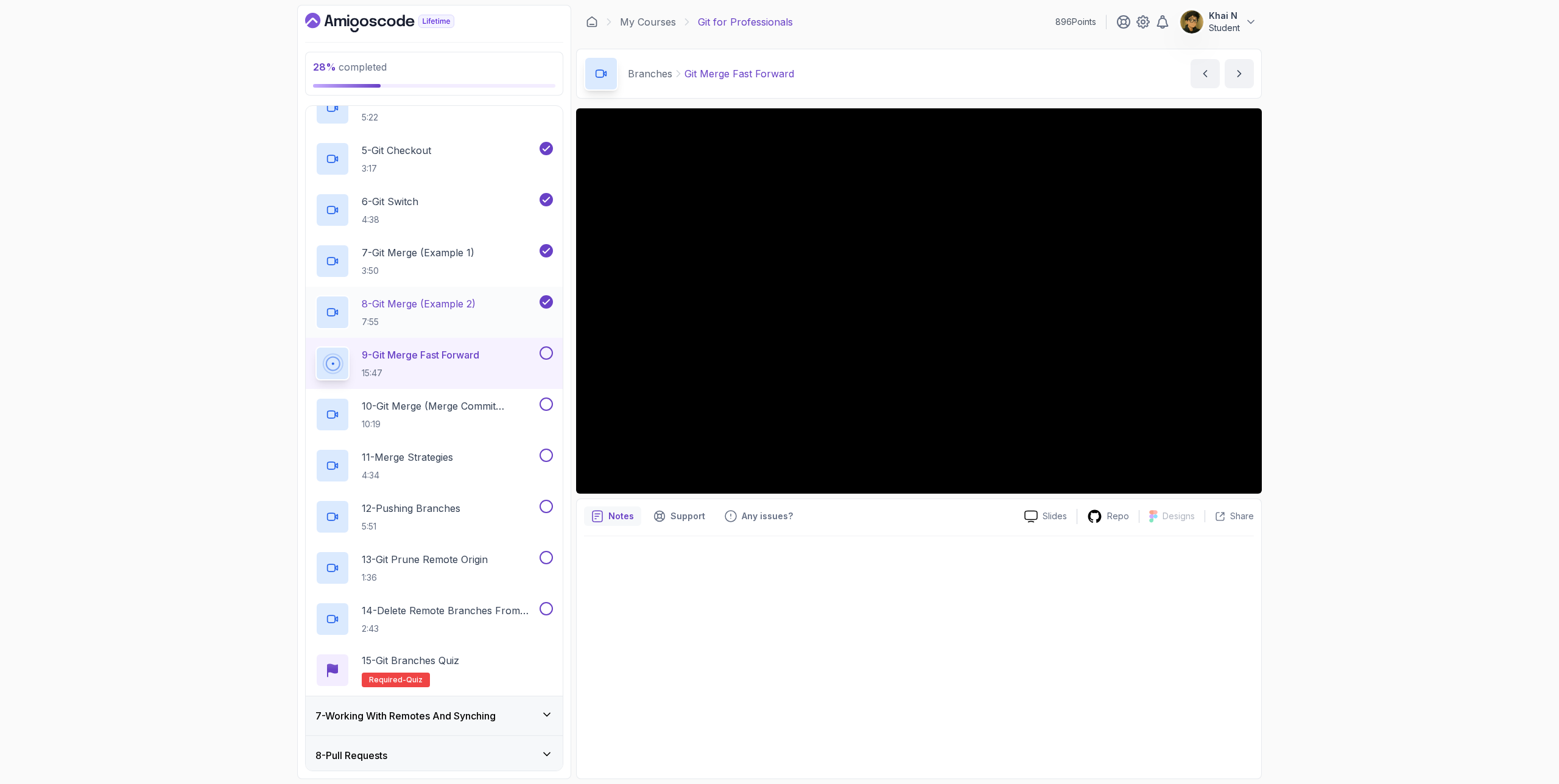
scroll to position [413, 0]
click at [382, 23] on icon "Dashboard" at bounding box center [380, 22] width 149 height 19
